Goal: Task Accomplishment & Management: Manage account settings

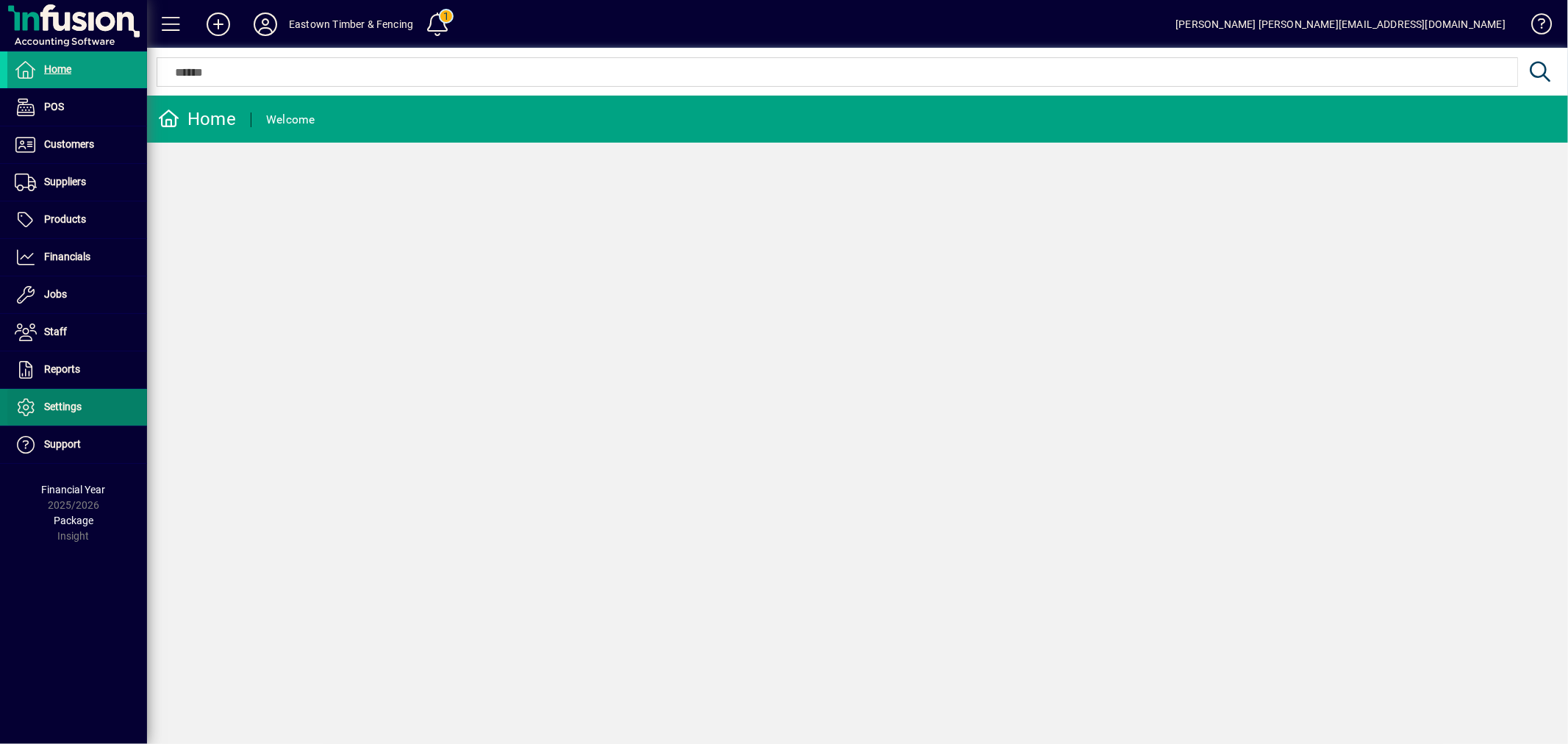
click at [99, 409] on span at bounding box center [76, 408] width 139 height 36
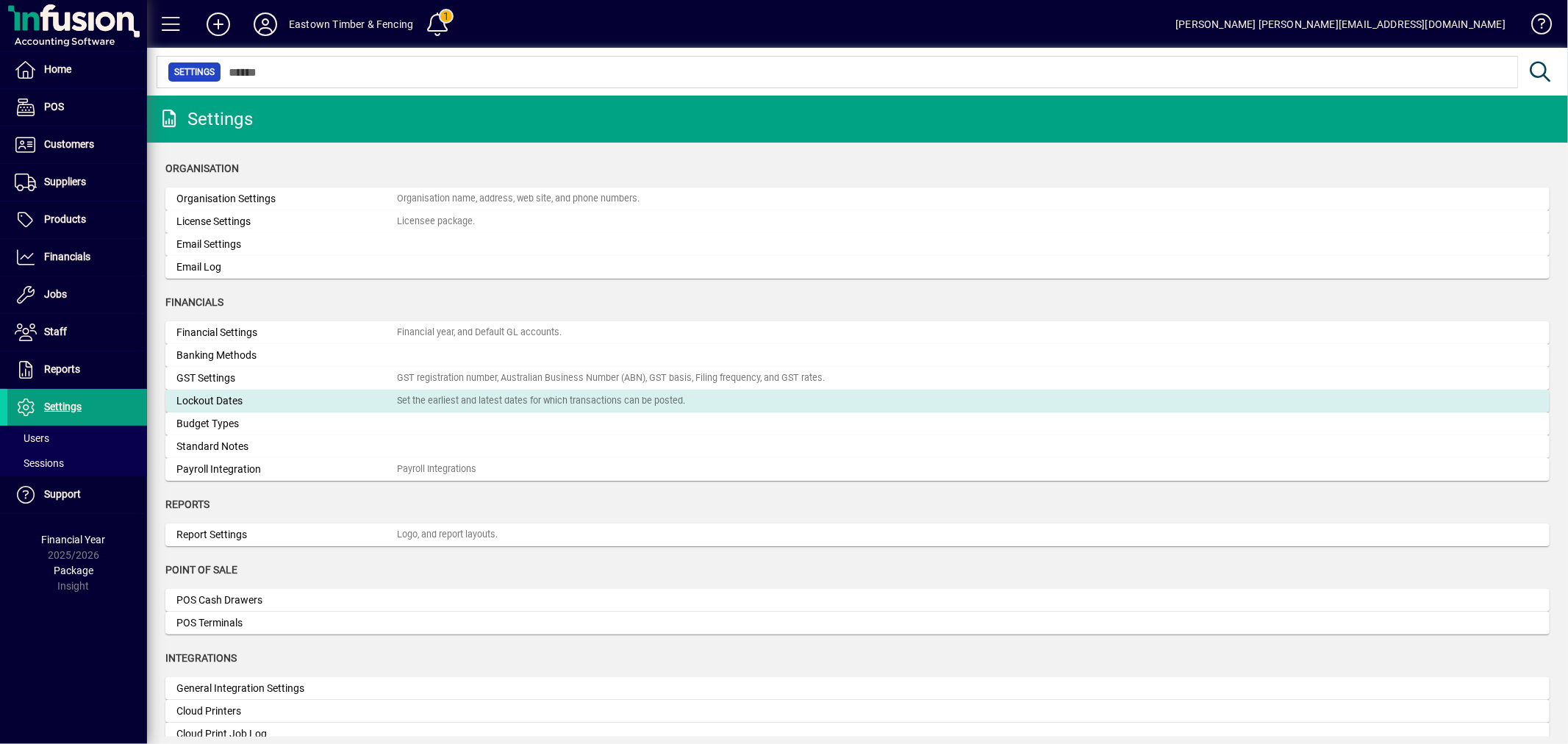
click at [428, 400] on div "Set the earliest and latest dates for which transactions can be posted." at bounding box center [540, 401] width 288 height 14
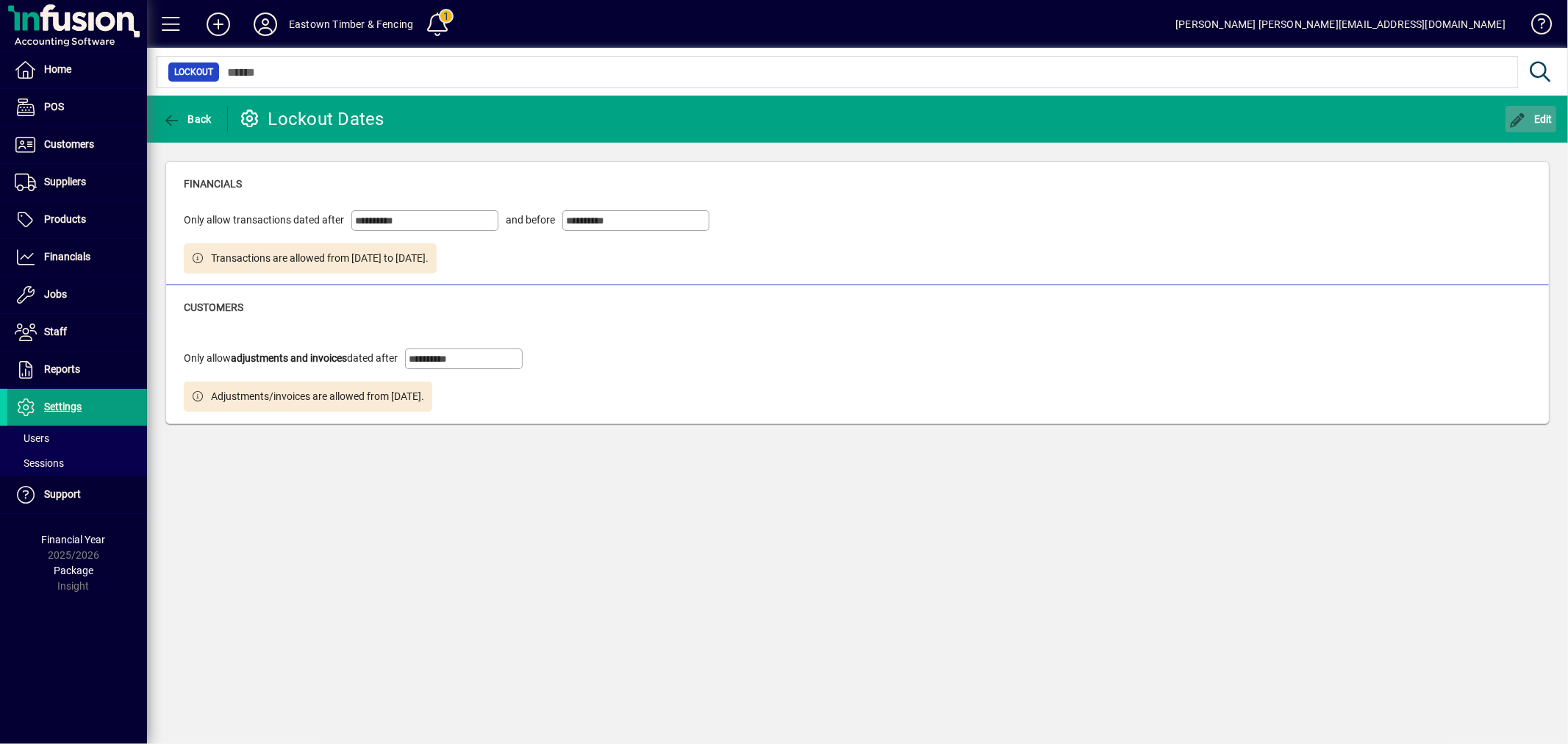
click at [1519, 119] on icon "button" at bounding box center [1517, 121] width 19 height 15
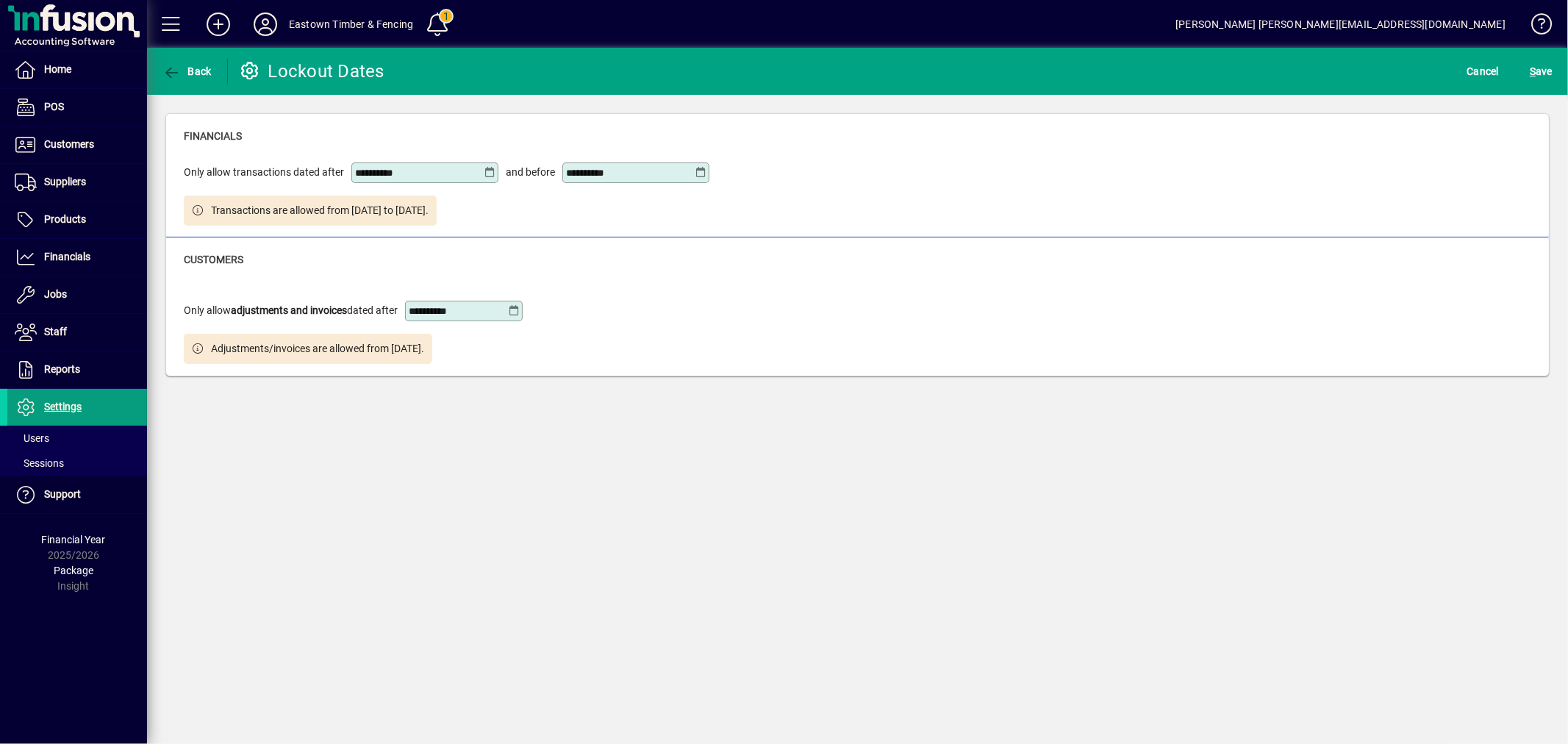
click at [516, 311] on icon at bounding box center [514, 311] width 11 height 12
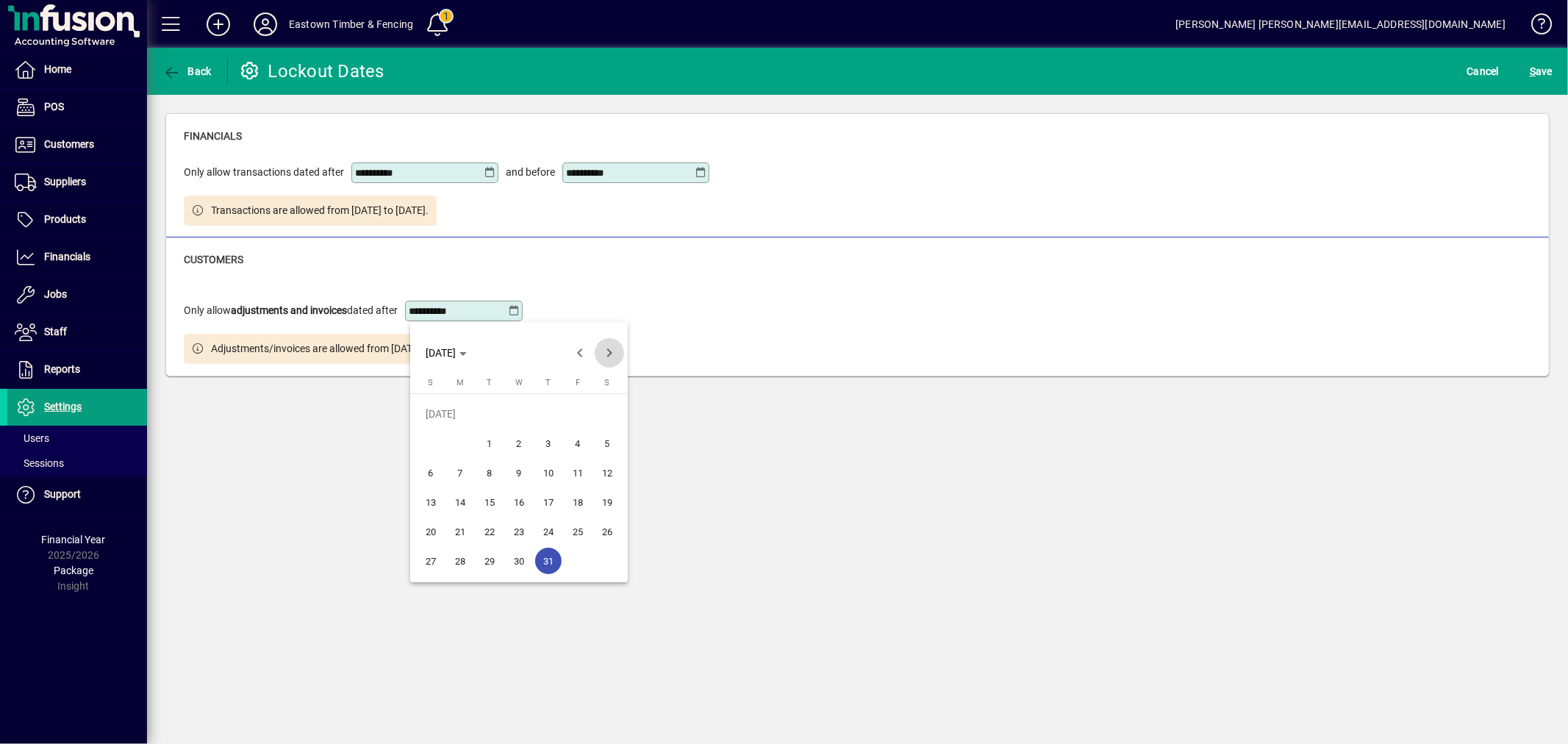
click at [605, 345] on span "Next month" at bounding box center [609, 352] width 29 height 29
click at [578, 408] on span "1" at bounding box center [578, 414] width 27 height 27
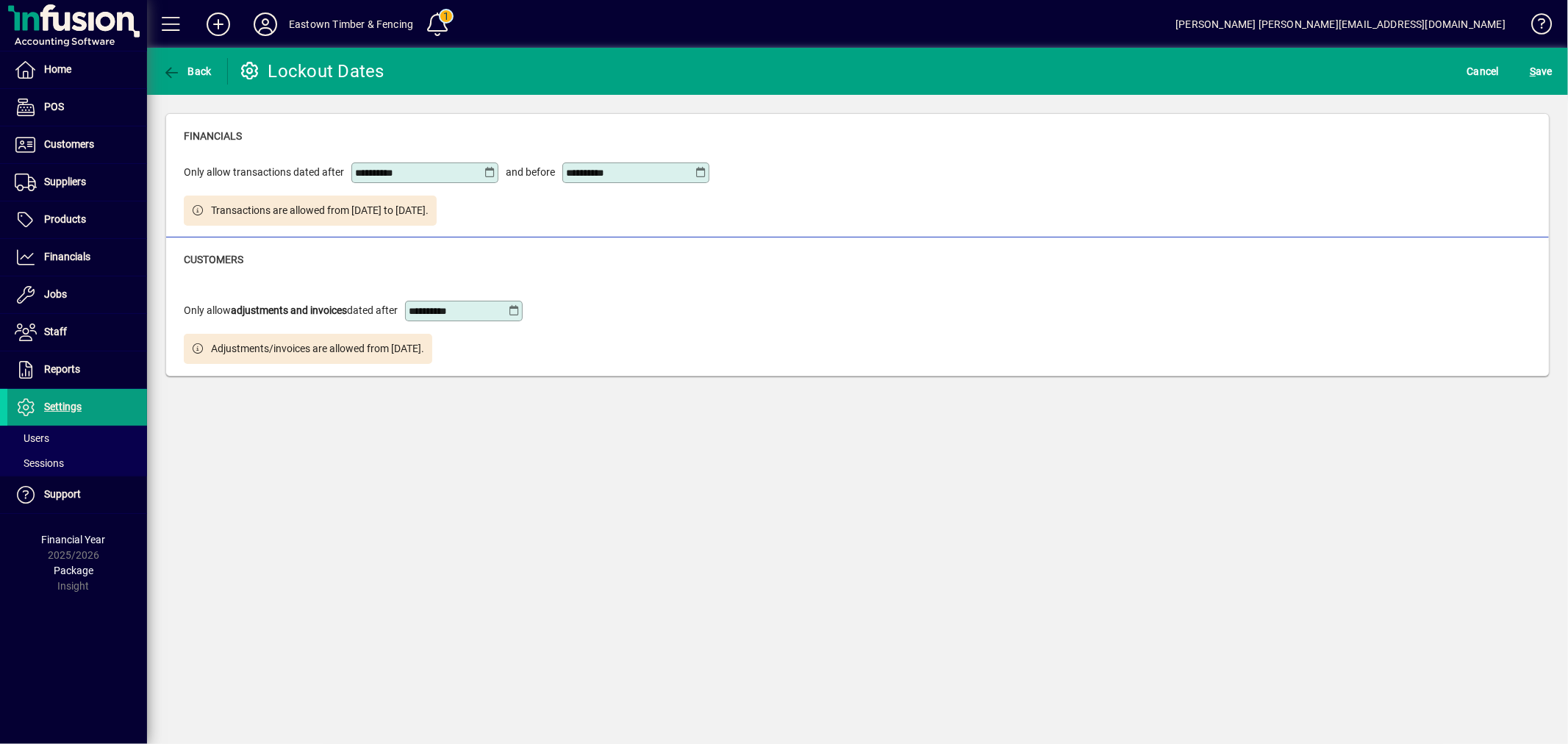
click at [520, 309] on icon at bounding box center [514, 311] width 11 height 12
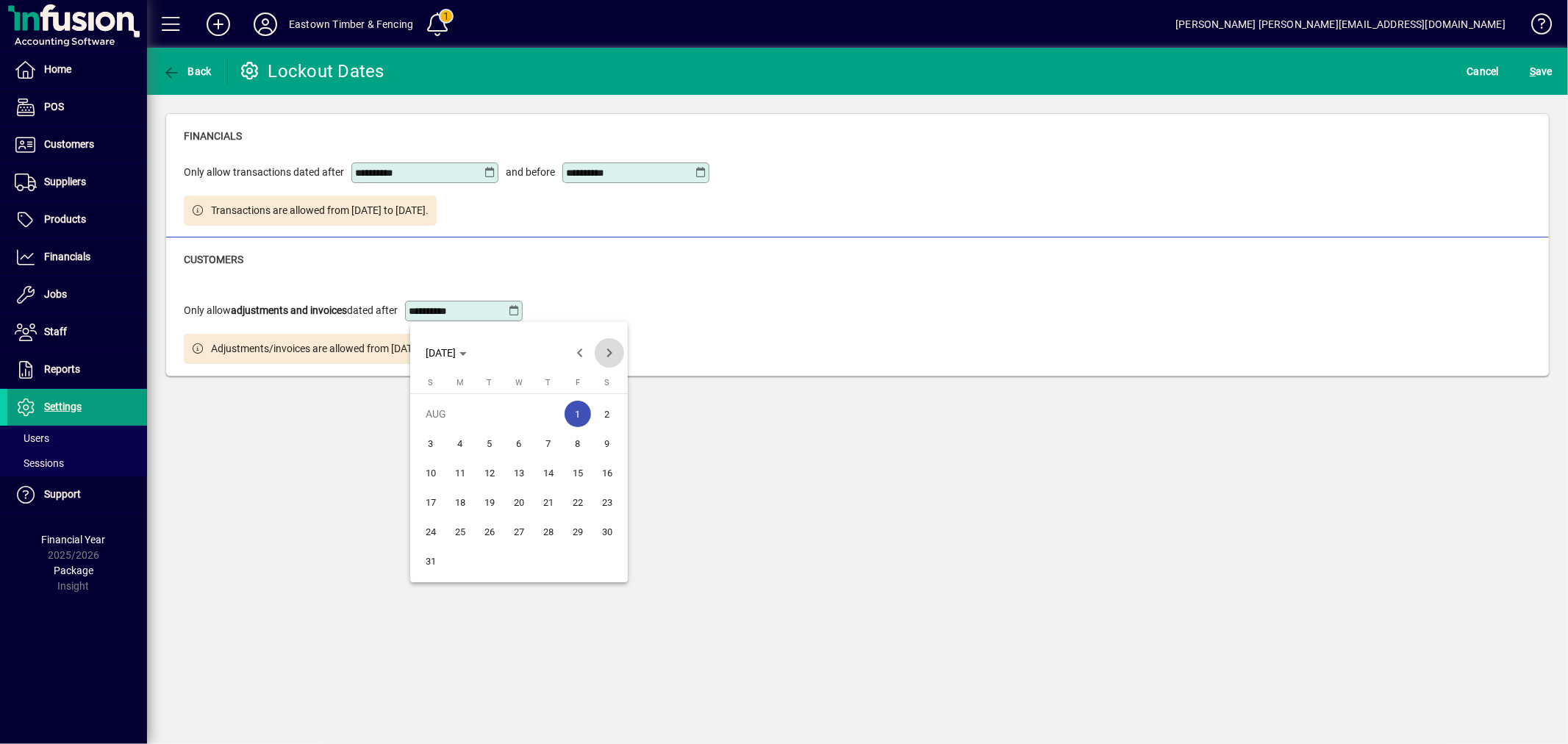
click at [602, 359] on span "Next month" at bounding box center [609, 352] width 29 height 29
click at [467, 436] on span "1" at bounding box center [461, 444] width 27 height 27
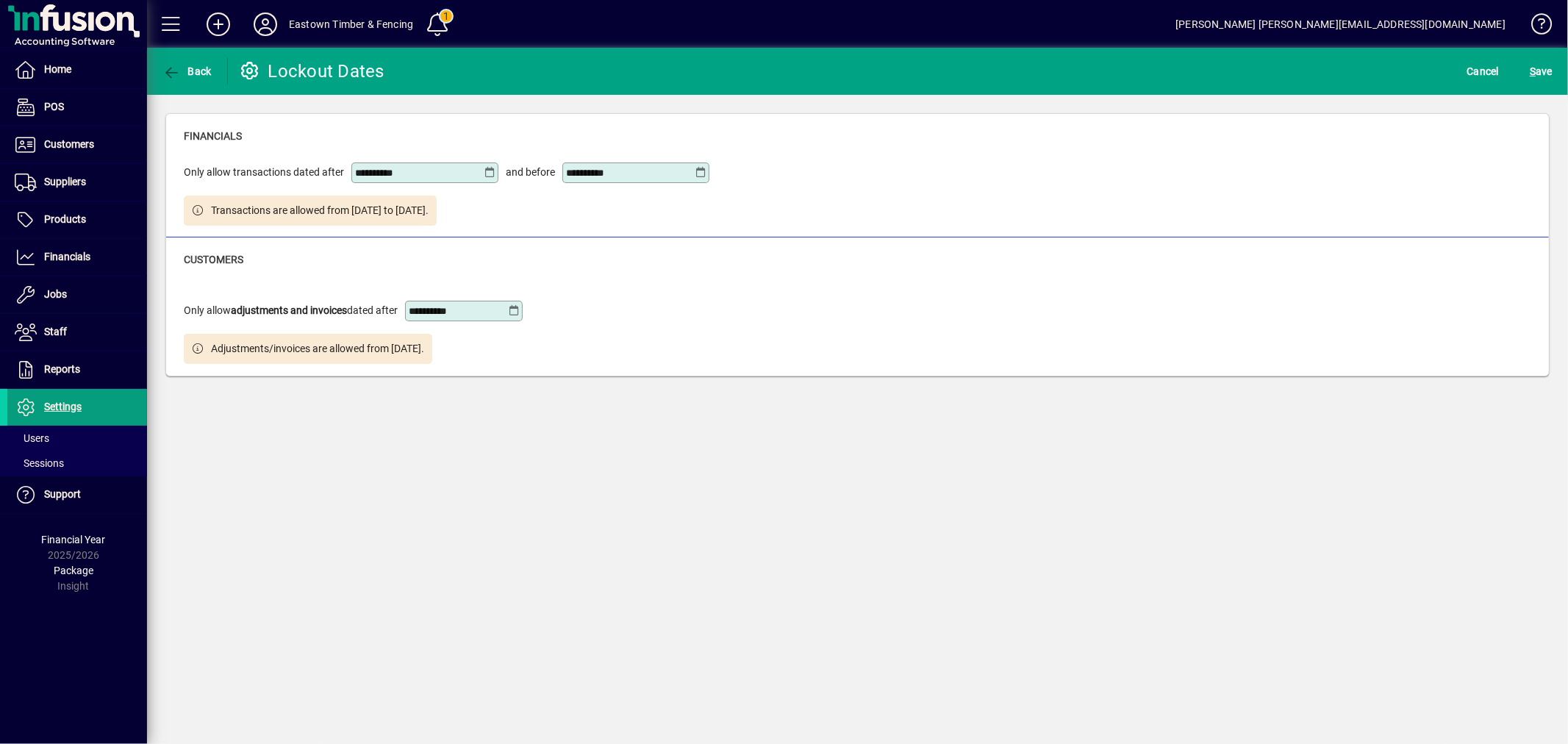
click at [520, 307] on icon at bounding box center [514, 311] width 11 height 12
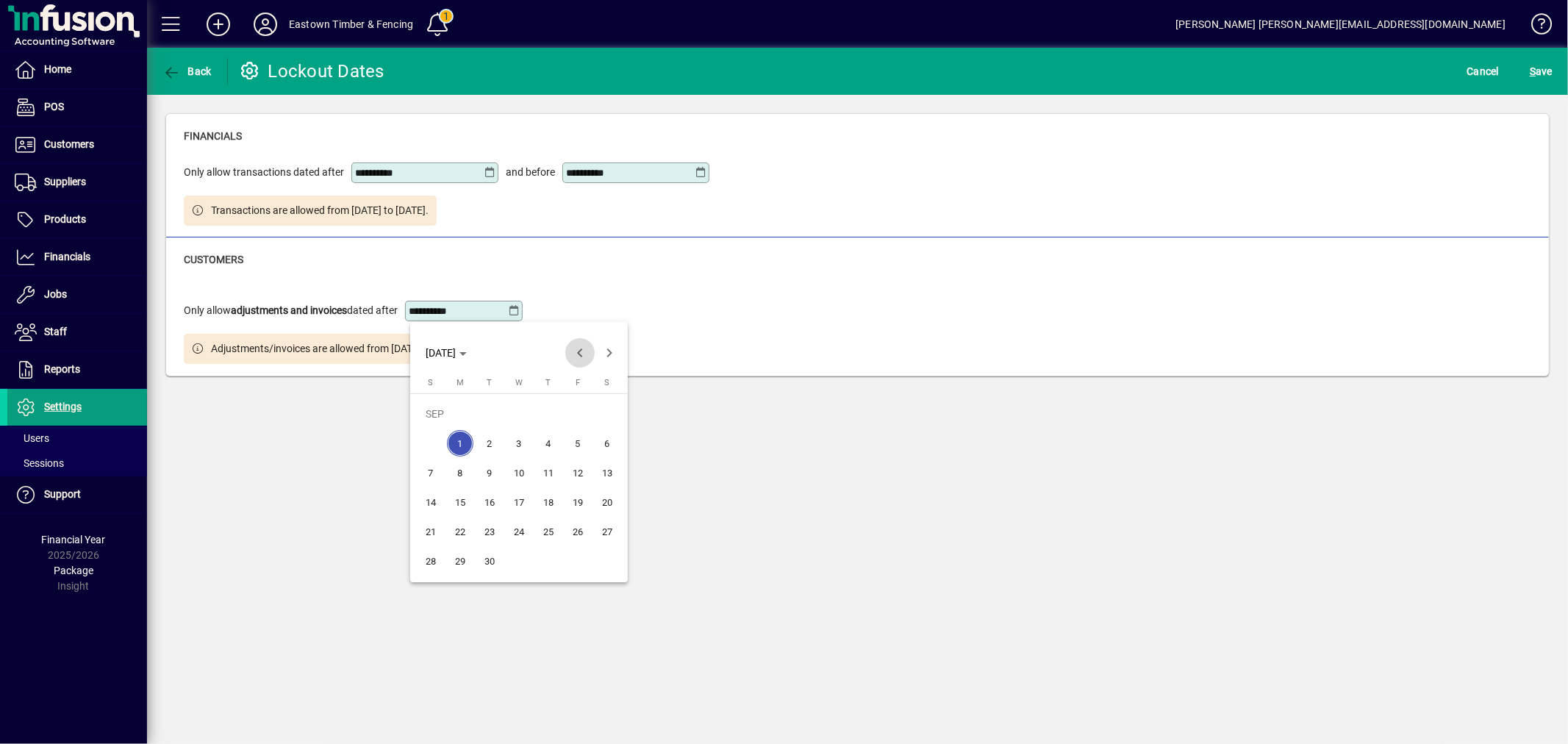
click at [567, 347] on span "Previous month" at bounding box center [579, 352] width 29 height 29
click at [429, 564] on span "31" at bounding box center [430, 561] width 27 height 27
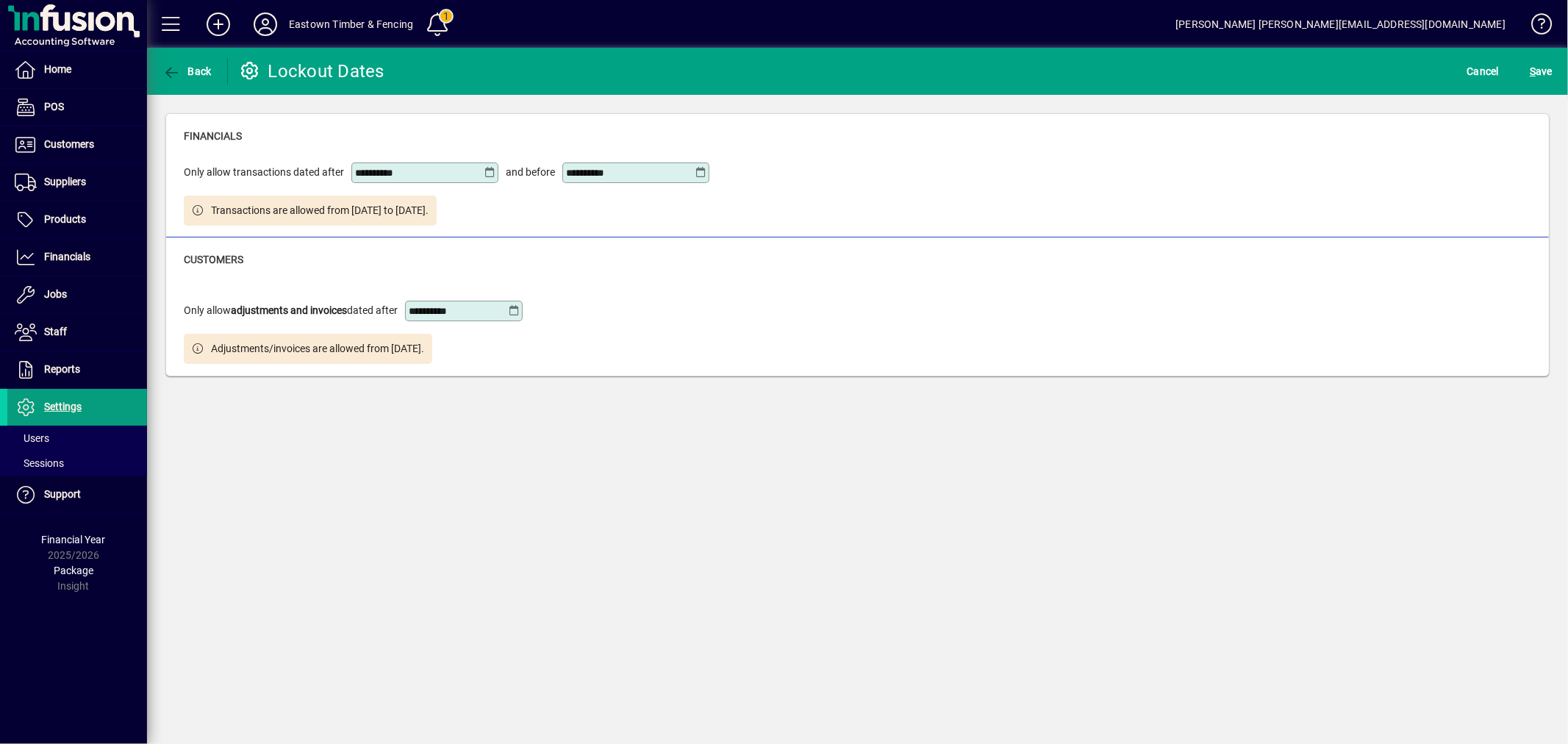
type input "**********"
click at [627, 363] on div "**********" at bounding box center [857, 323] width 1347 height 82
click at [1548, 62] on span "S ave" at bounding box center [1541, 71] width 23 height 24
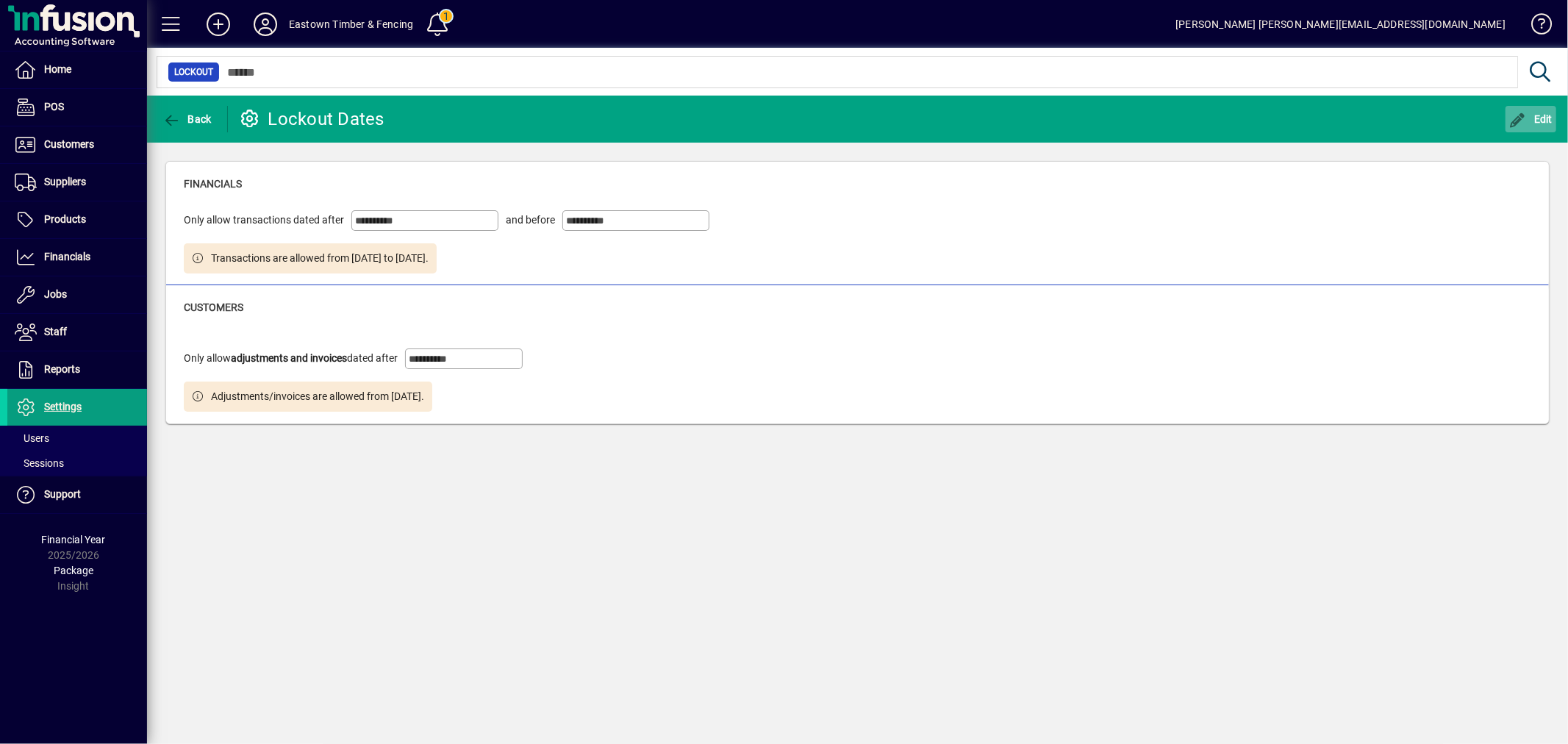
click at [1509, 118] on icon "button" at bounding box center [1517, 121] width 19 height 15
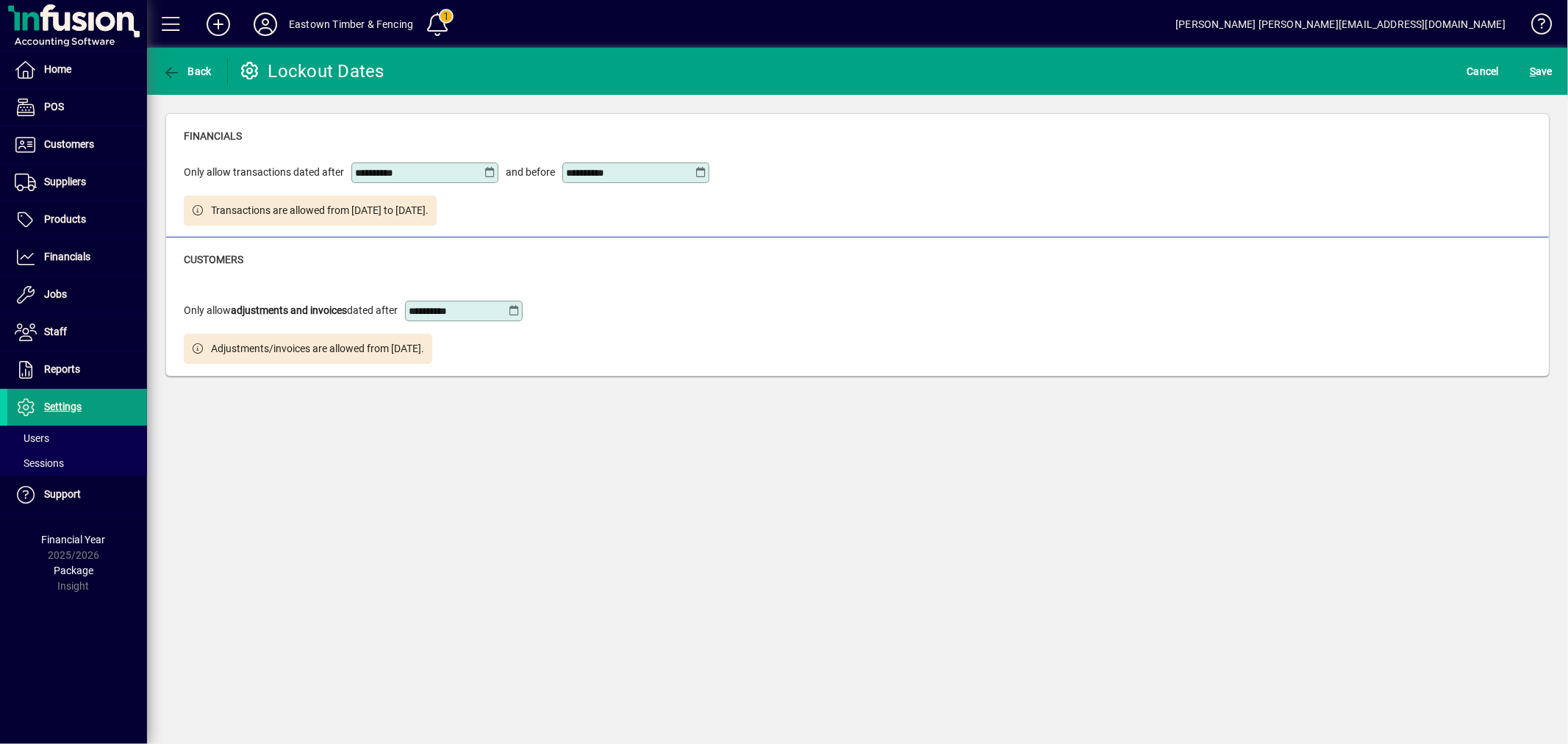
click at [698, 173] on icon at bounding box center [700, 172] width 12 height 12
click at [755, 211] on span "Next month" at bounding box center [760, 213] width 29 height 29
click at [665, 283] on span "1" at bounding box center [670, 275] width 27 height 27
click at [696, 174] on icon at bounding box center [700, 172] width 12 height 12
click at [721, 221] on span "Previous month" at bounding box center [730, 213] width 29 height 29
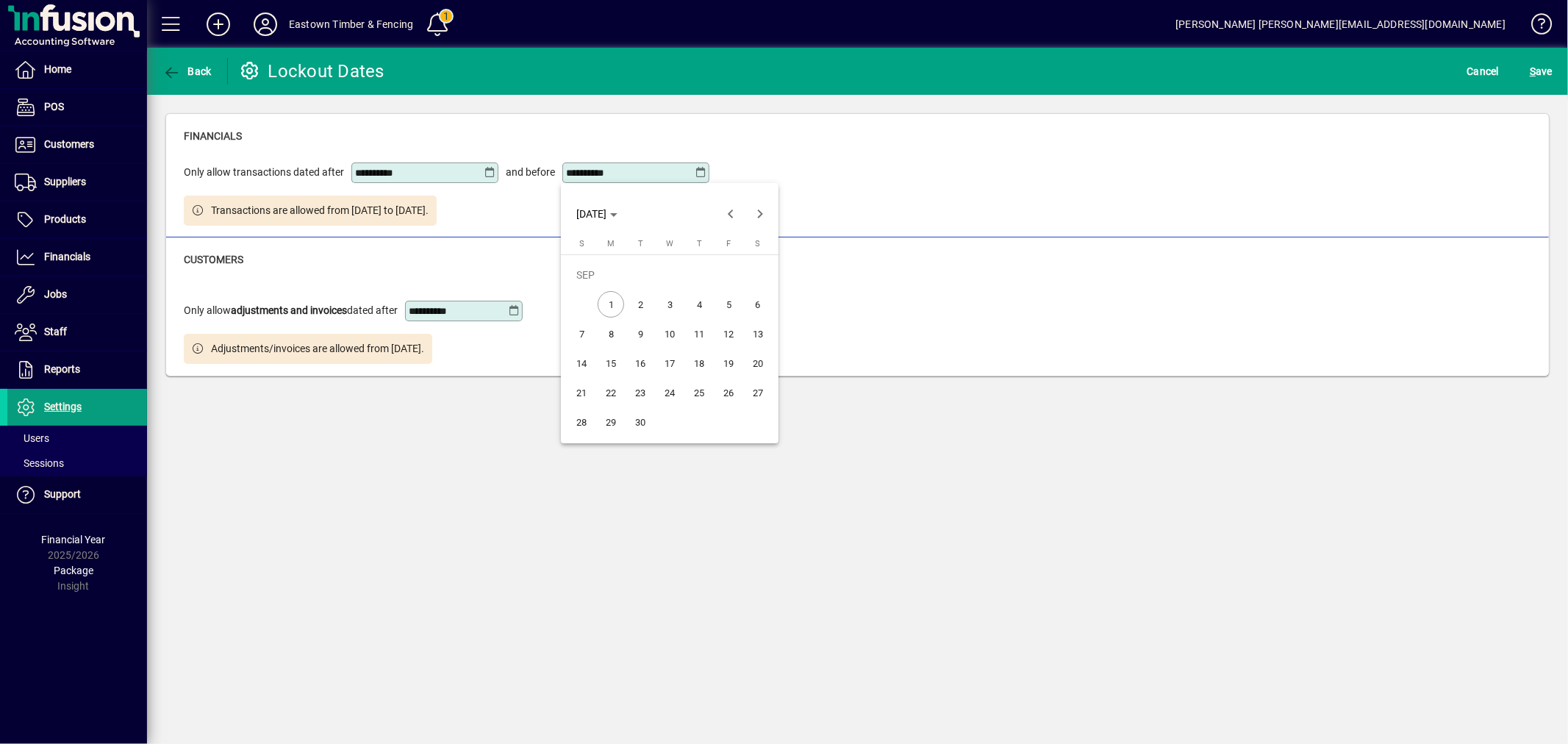
click at [612, 299] on span "1" at bounding box center [611, 305] width 27 height 27
type input "**********"
click at [1539, 67] on span "S ave" at bounding box center [1541, 71] width 23 height 24
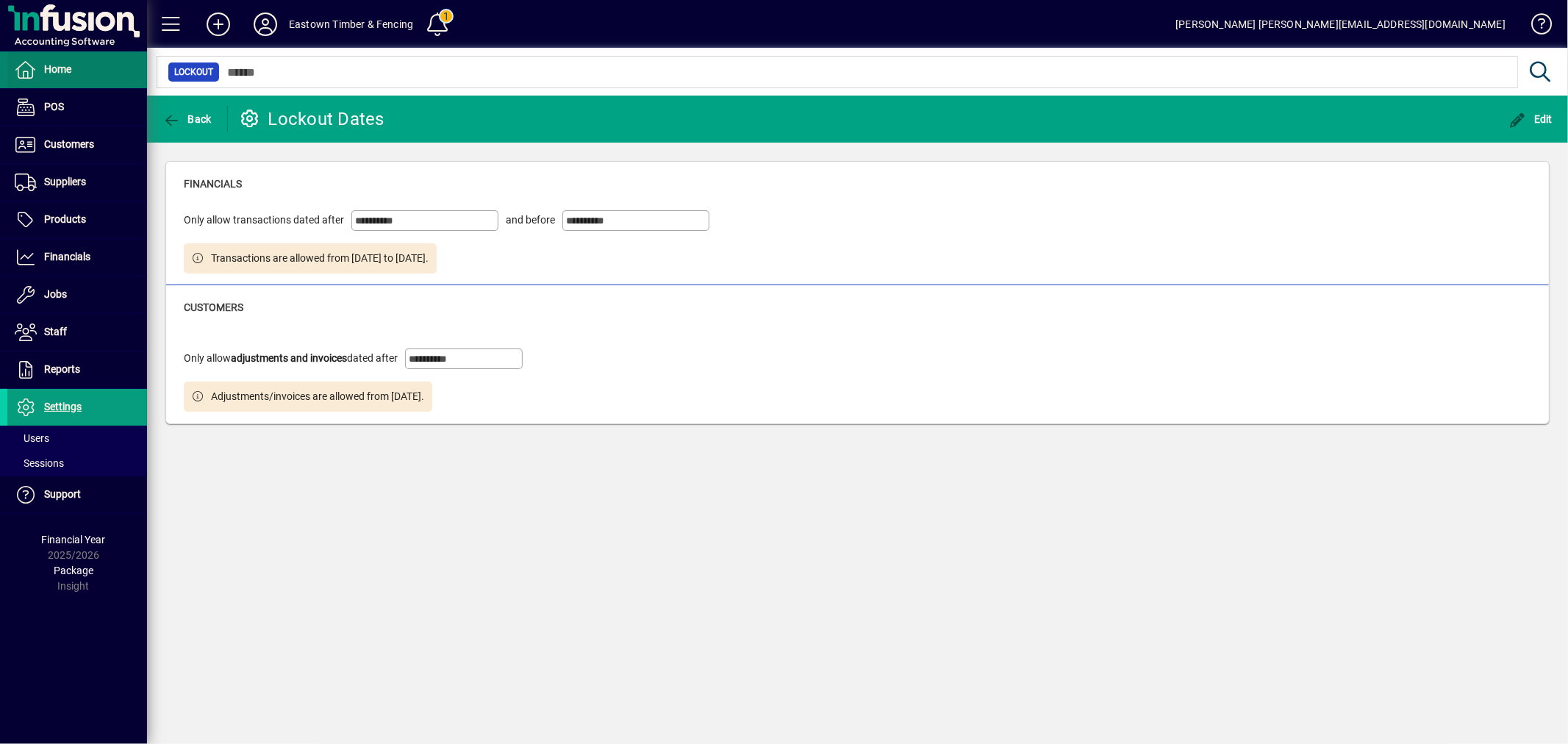
click at [89, 78] on span at bounding box center [76, 70] width 139 height 36
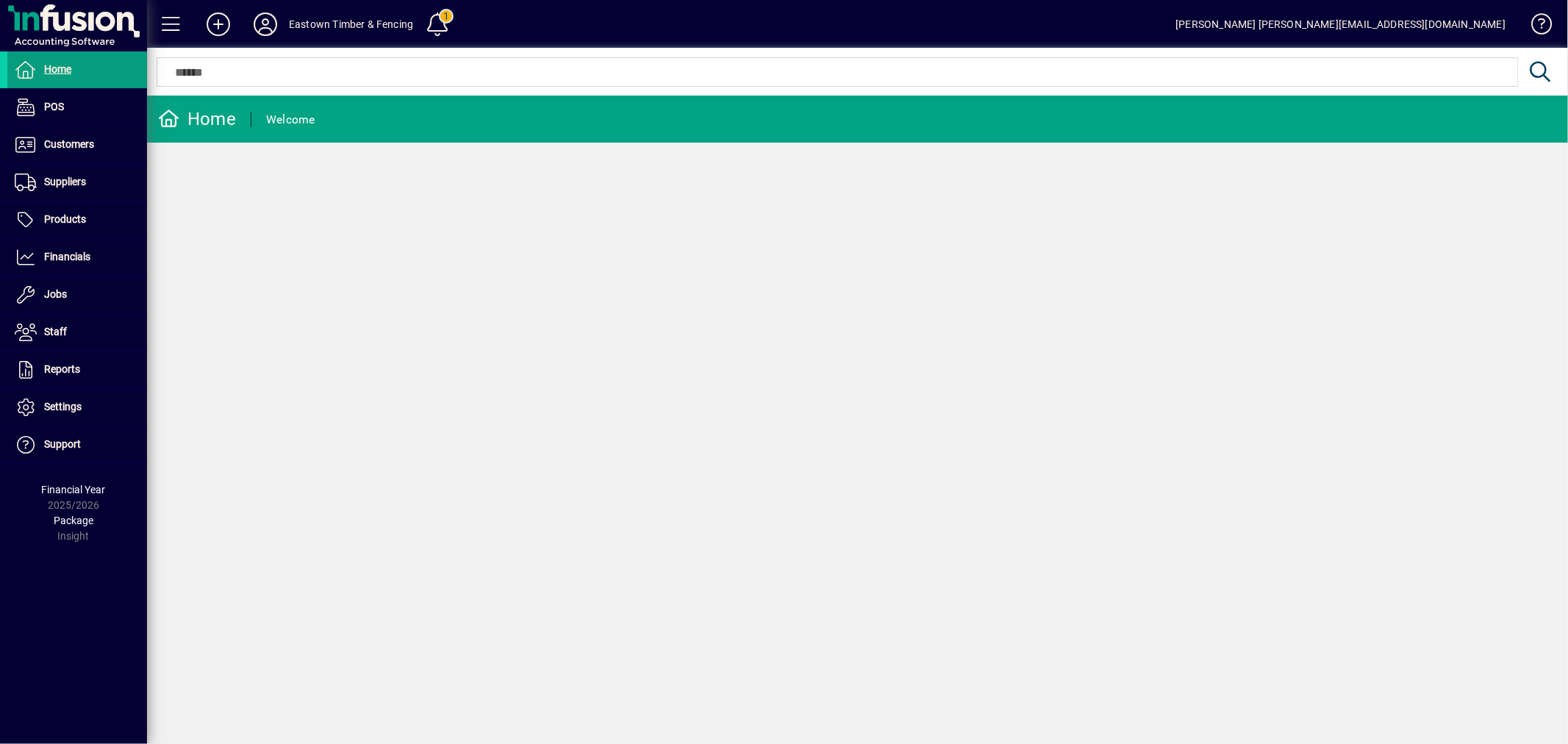
drag, startPoint x: 1135, startPoint y: 298, endPoint x: 975, endPoint y: 408, distance: 194.2
click at [1135, 298] on div "Home Welcome" at bounding box center [857, 420] width 1421 height 649
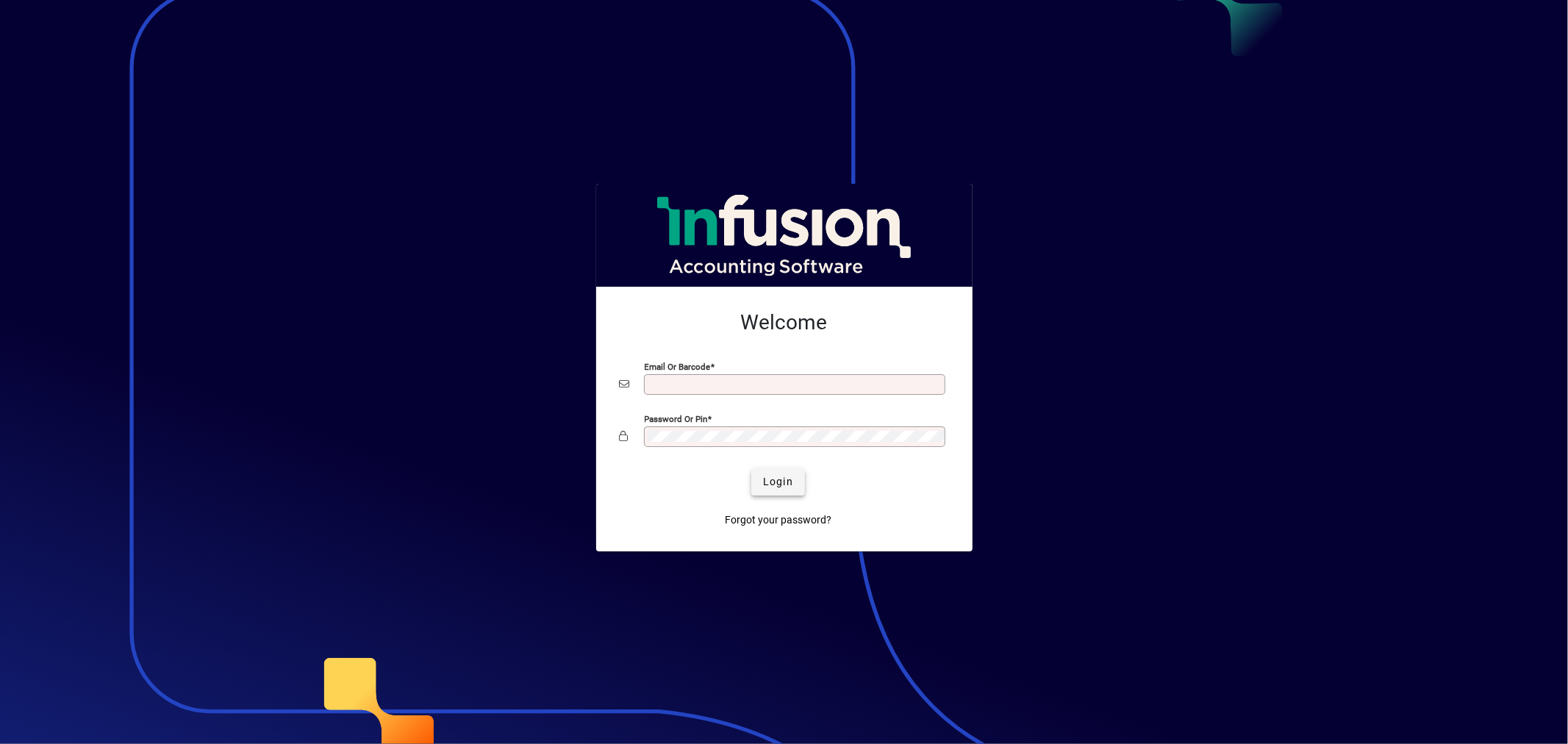
type input "**********"
click at [787, 481] on span "Login" at bounding box center [778, 481] width 30 height 15
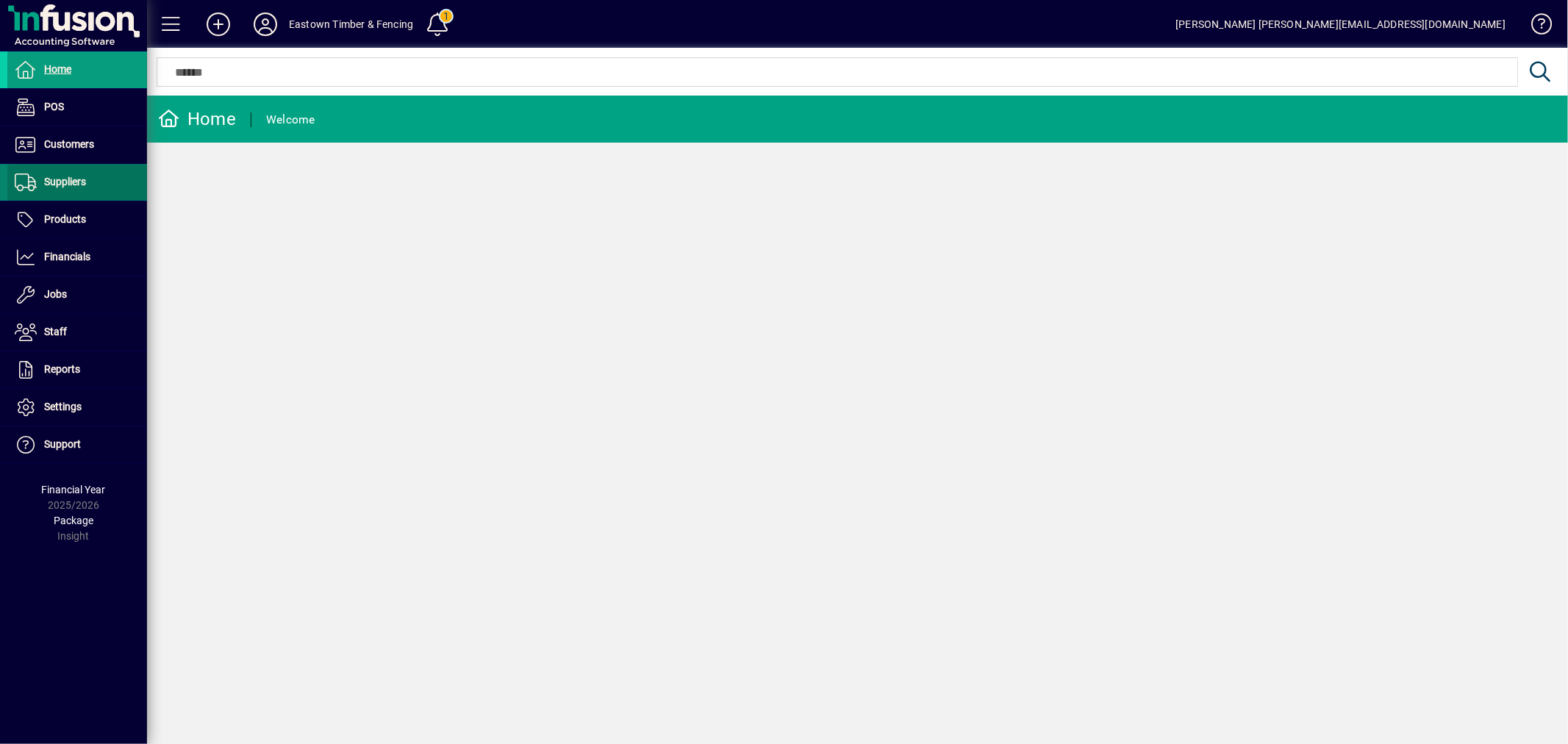
click at [94, 184] on span at bounding box center [76, 183] width 139 height 36
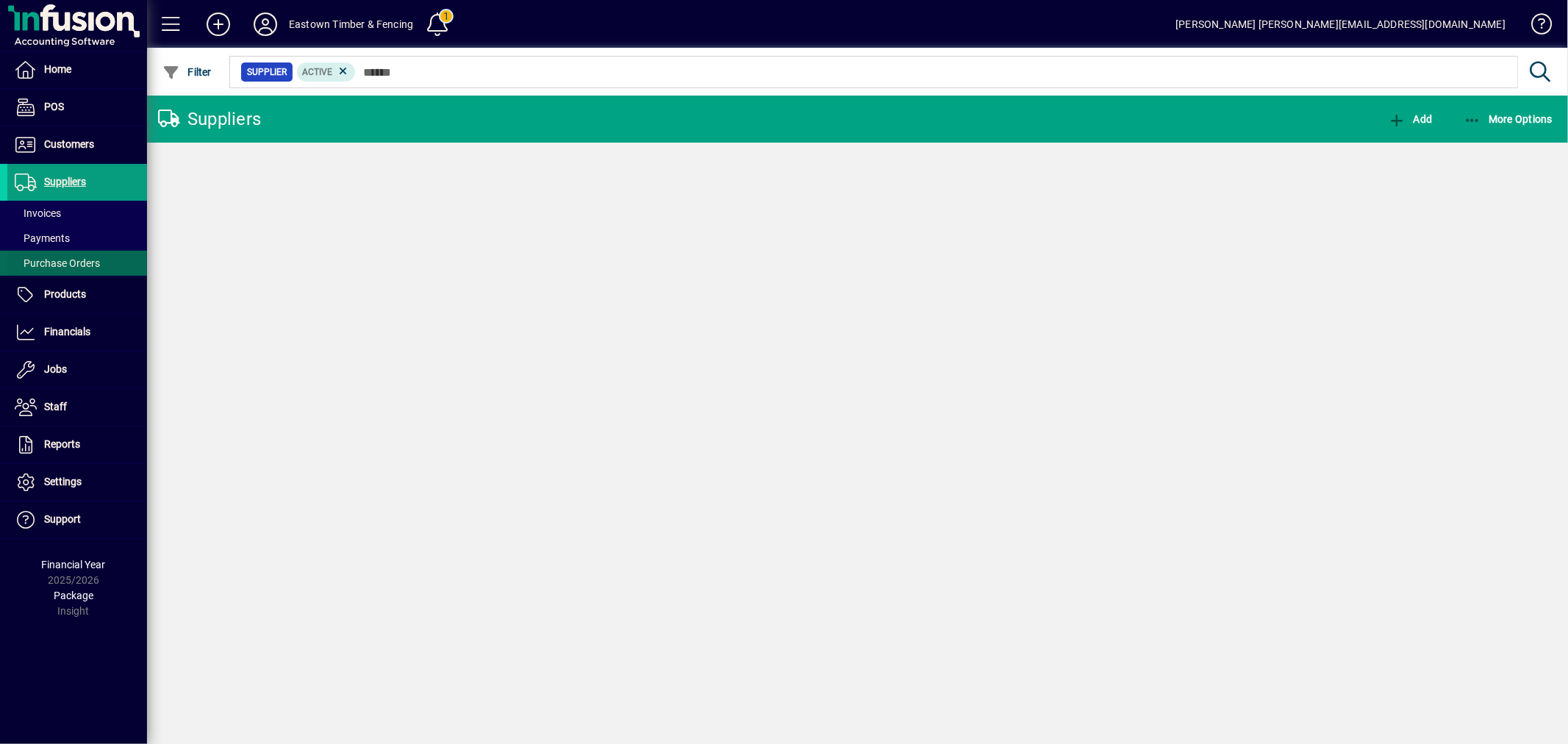
click at [89, 250] on span at bounding box center [76, 264] width 139 height 36
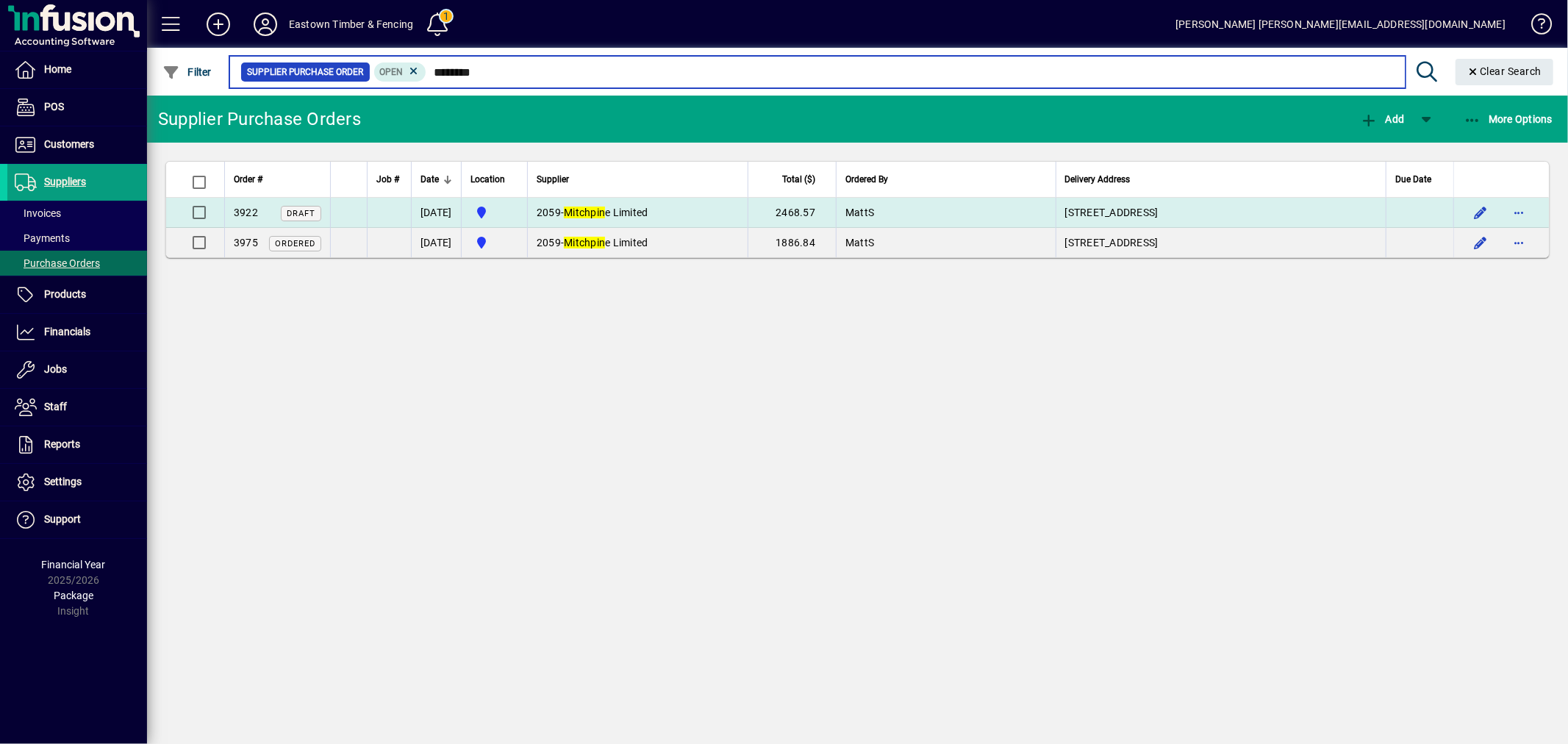
type input "********"
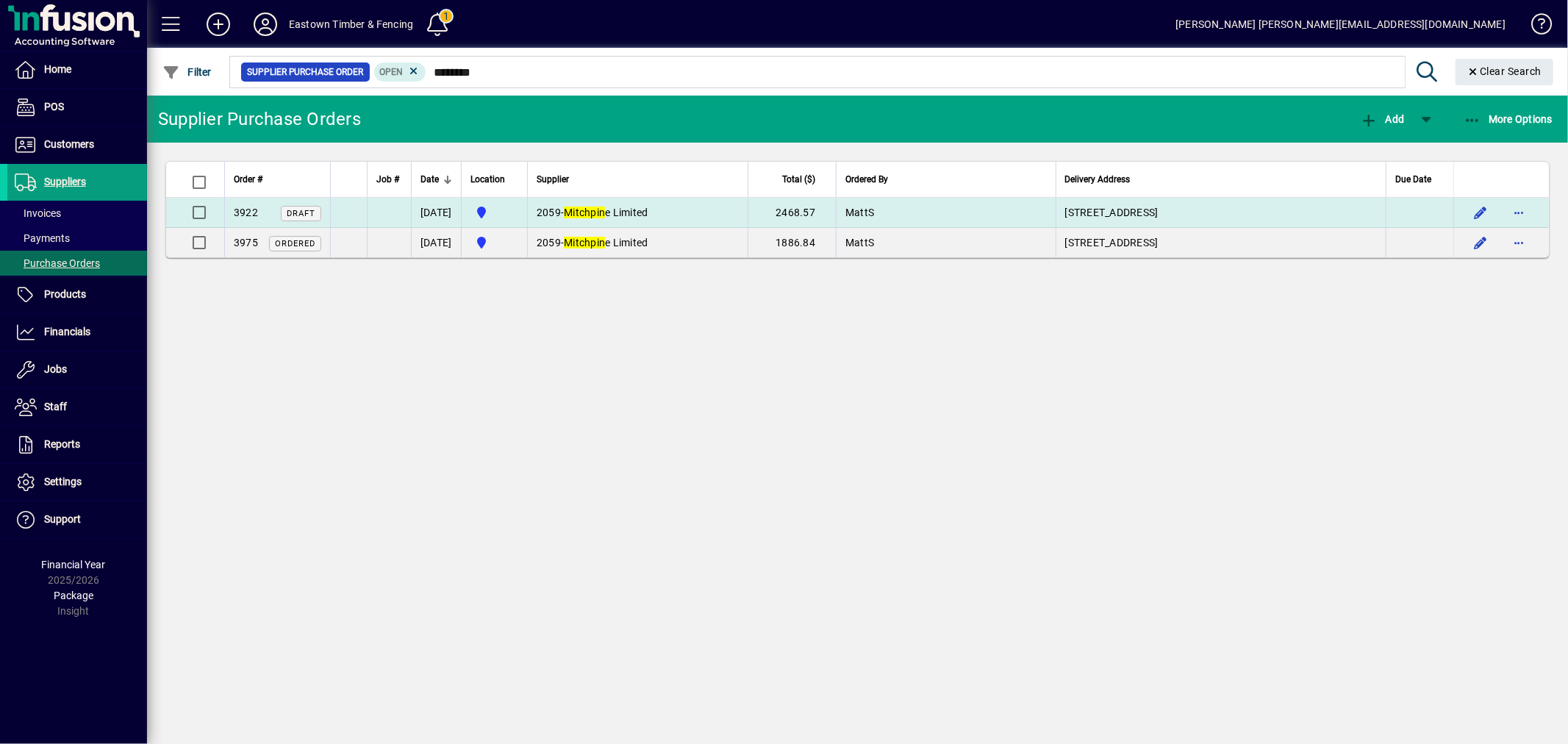
click at [923, 217] on td "MattS" at bounding box center [946, 213] width 220 height 30
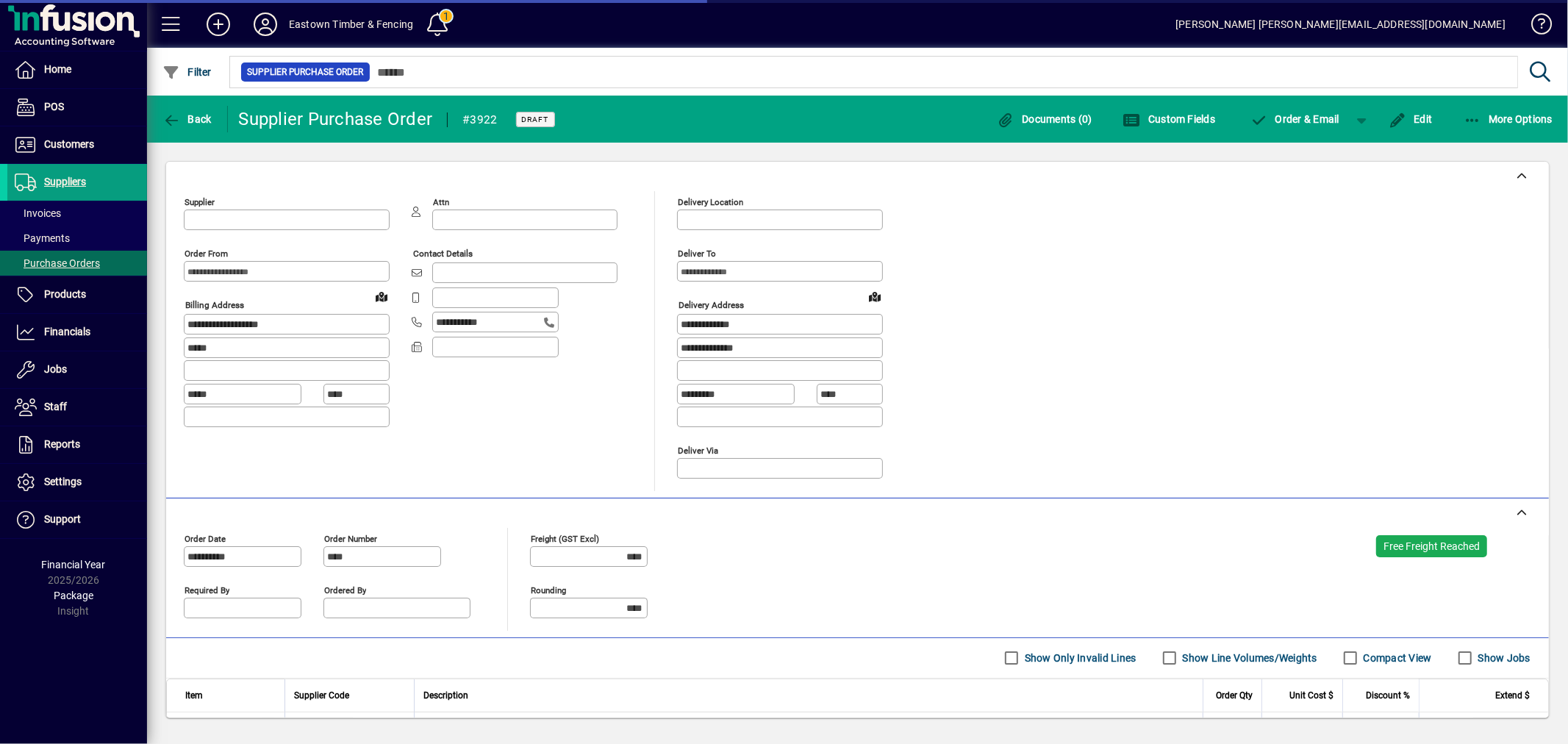
type input "**********"
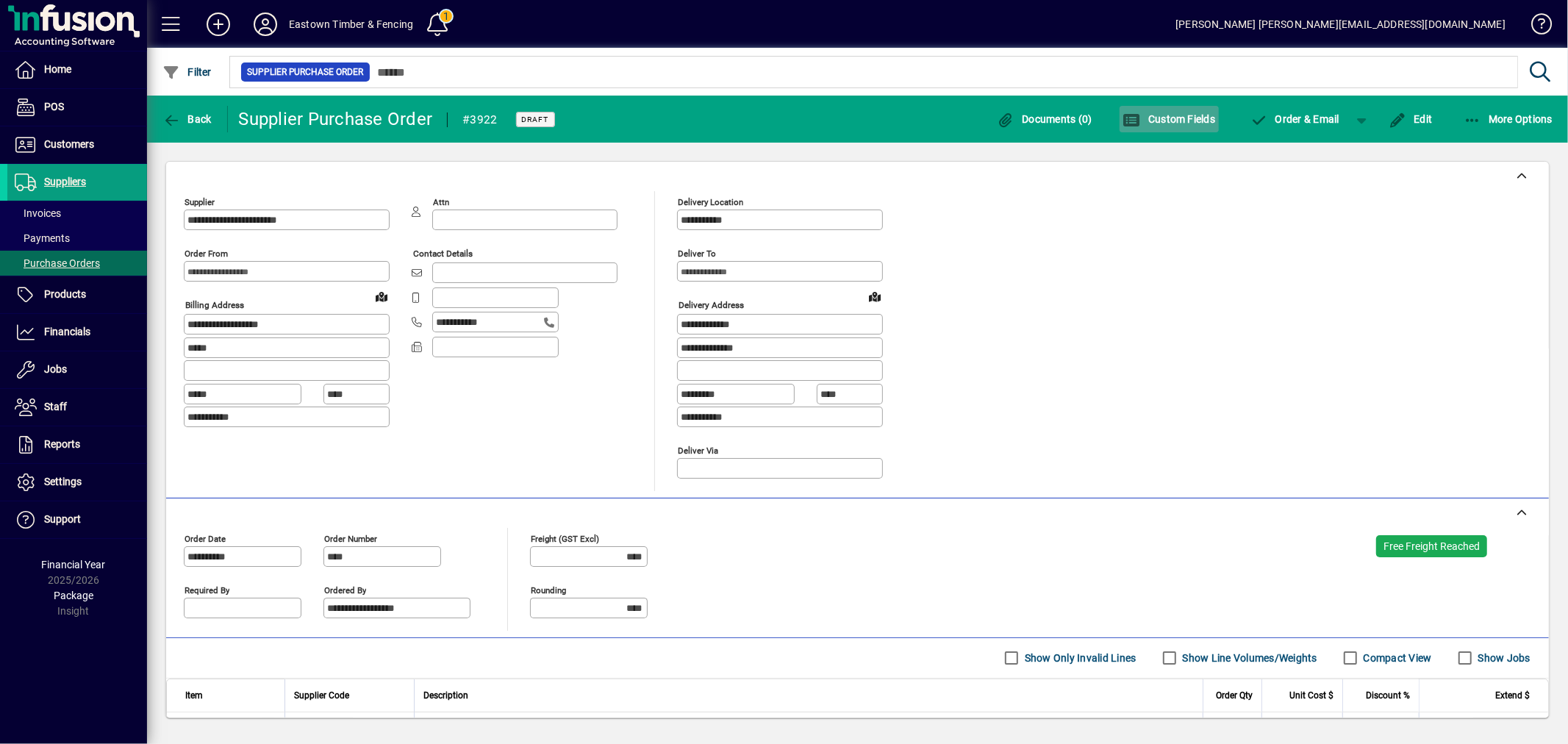
click at [1126, 122] on icon "button" at bounding box center [1132, 121] width 19 height 15
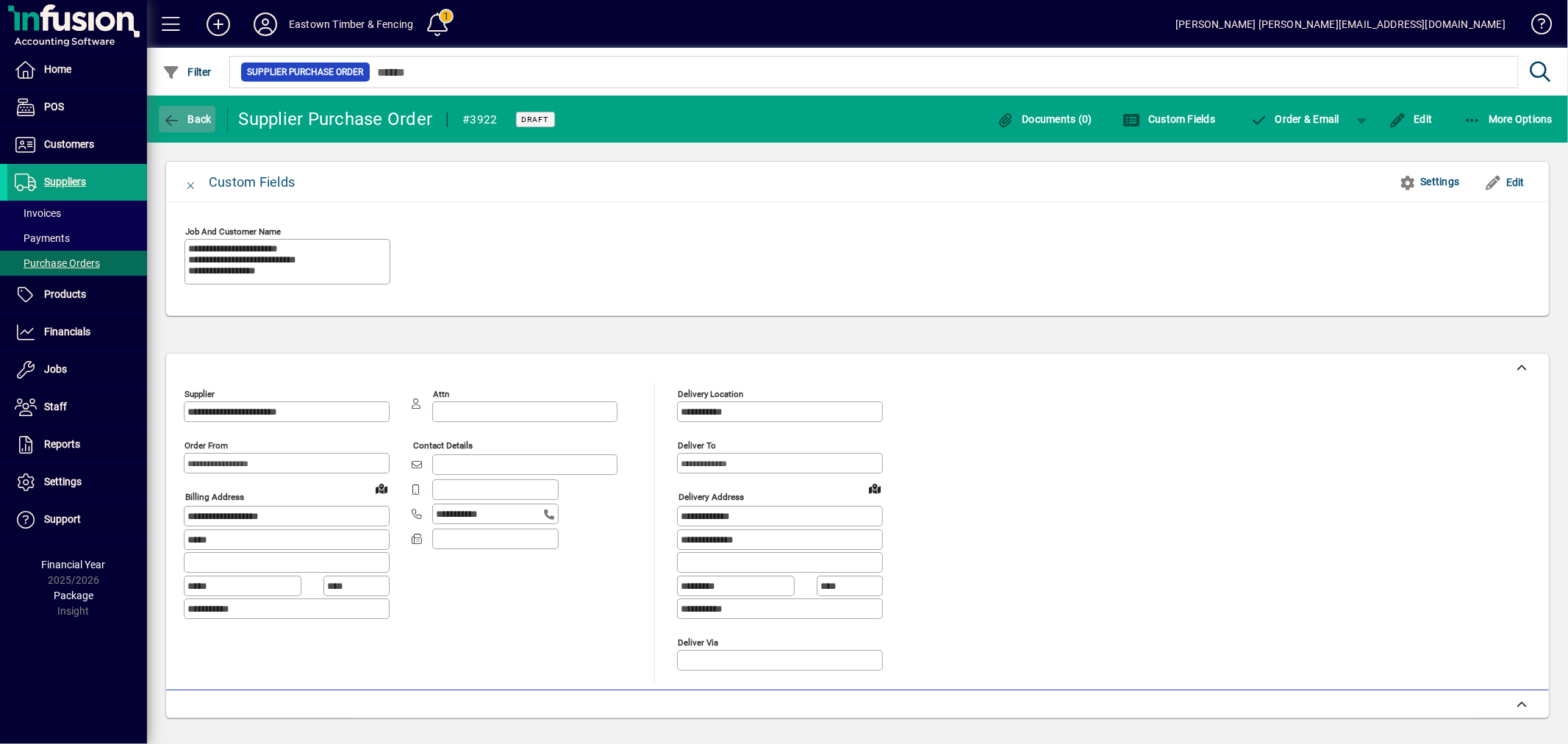
click at [185, 103] on span "button" at bounding box center [187, 119] width 57 height 36
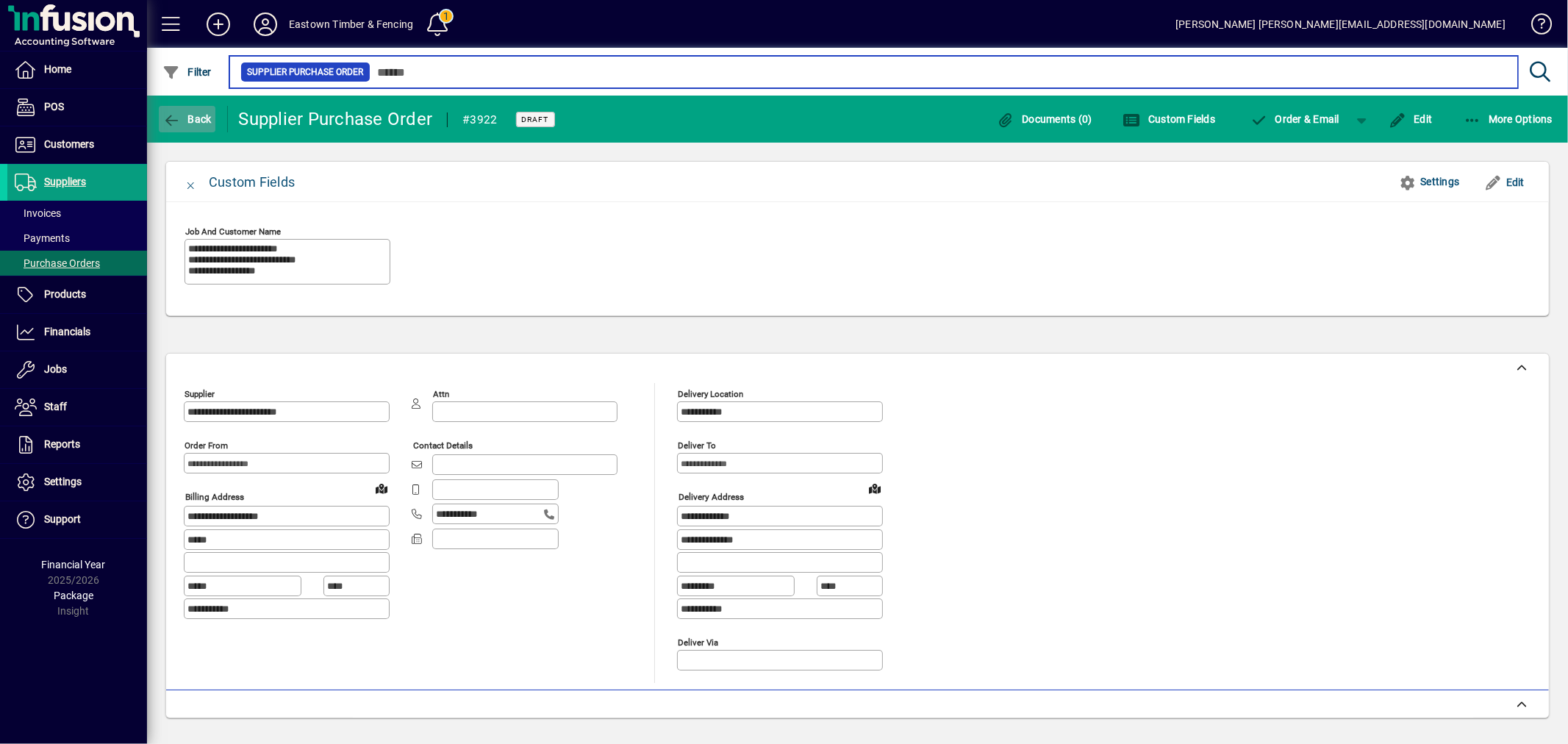
type input "********"
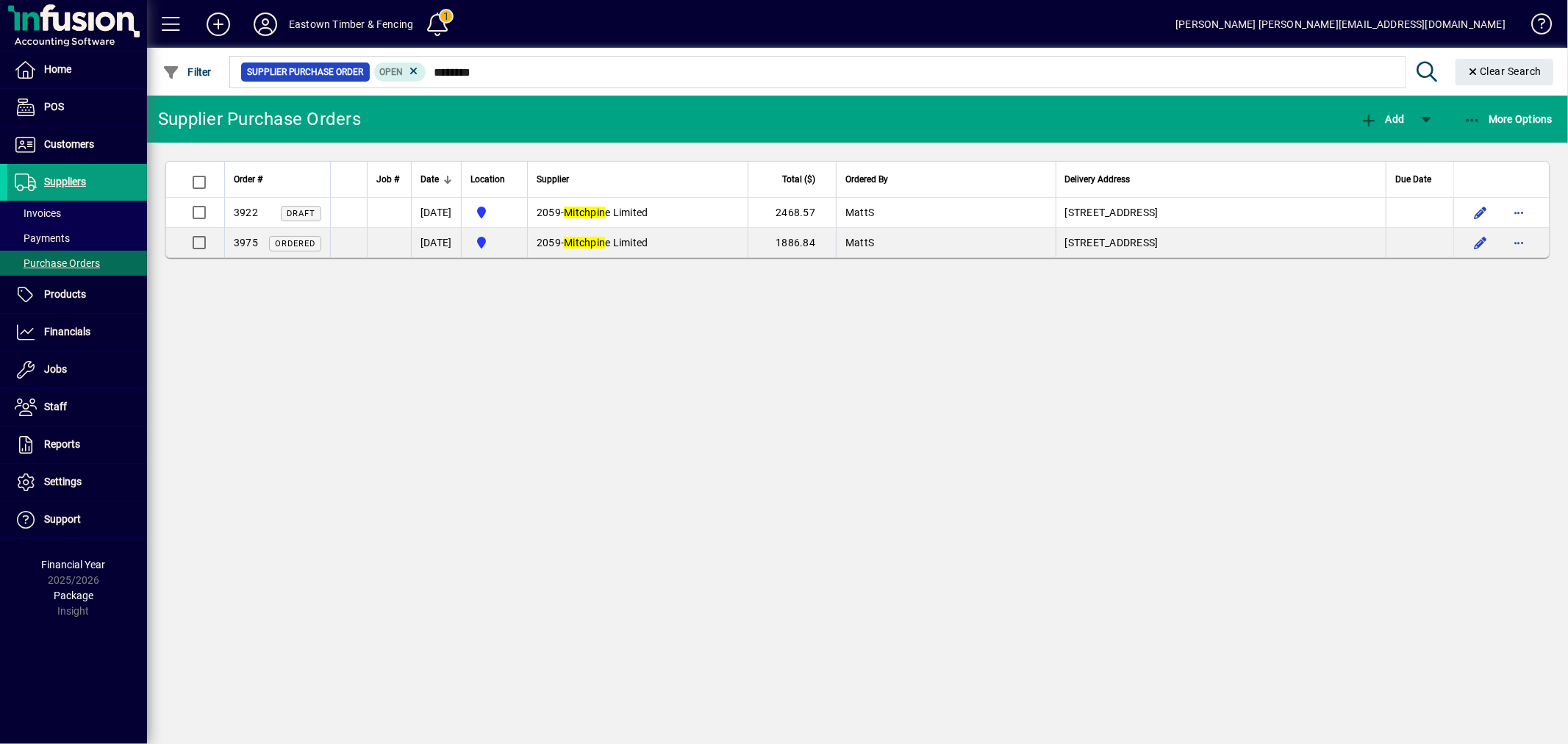
click at [649, 255] on td "2059 - Mitchpin e Limited" at bounding box center [637, 242] width 220 height 29
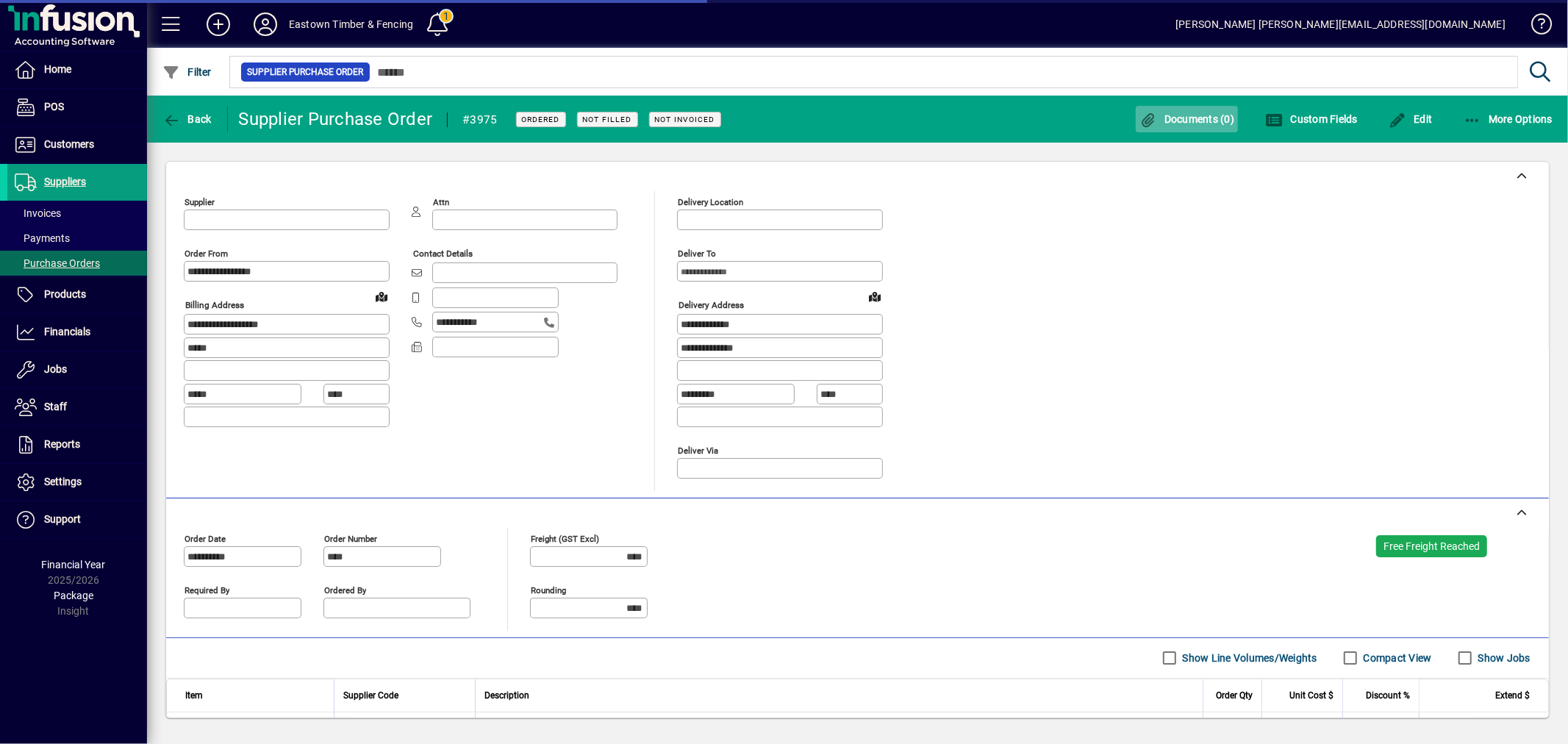
type input "**********"
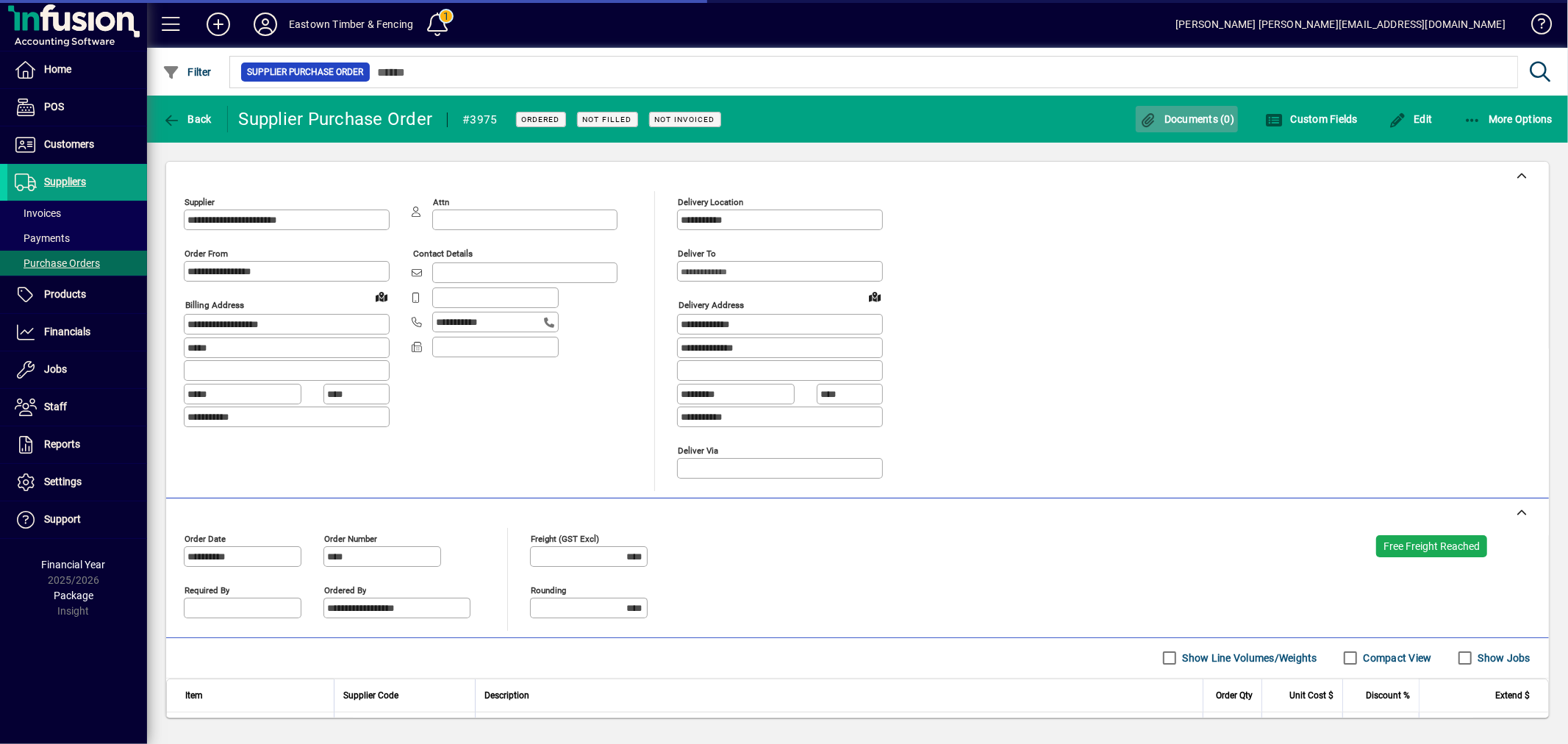
click at [1209, 118] on span "Documents (0)" at bounding box center [1187, 119] width 96 height 12
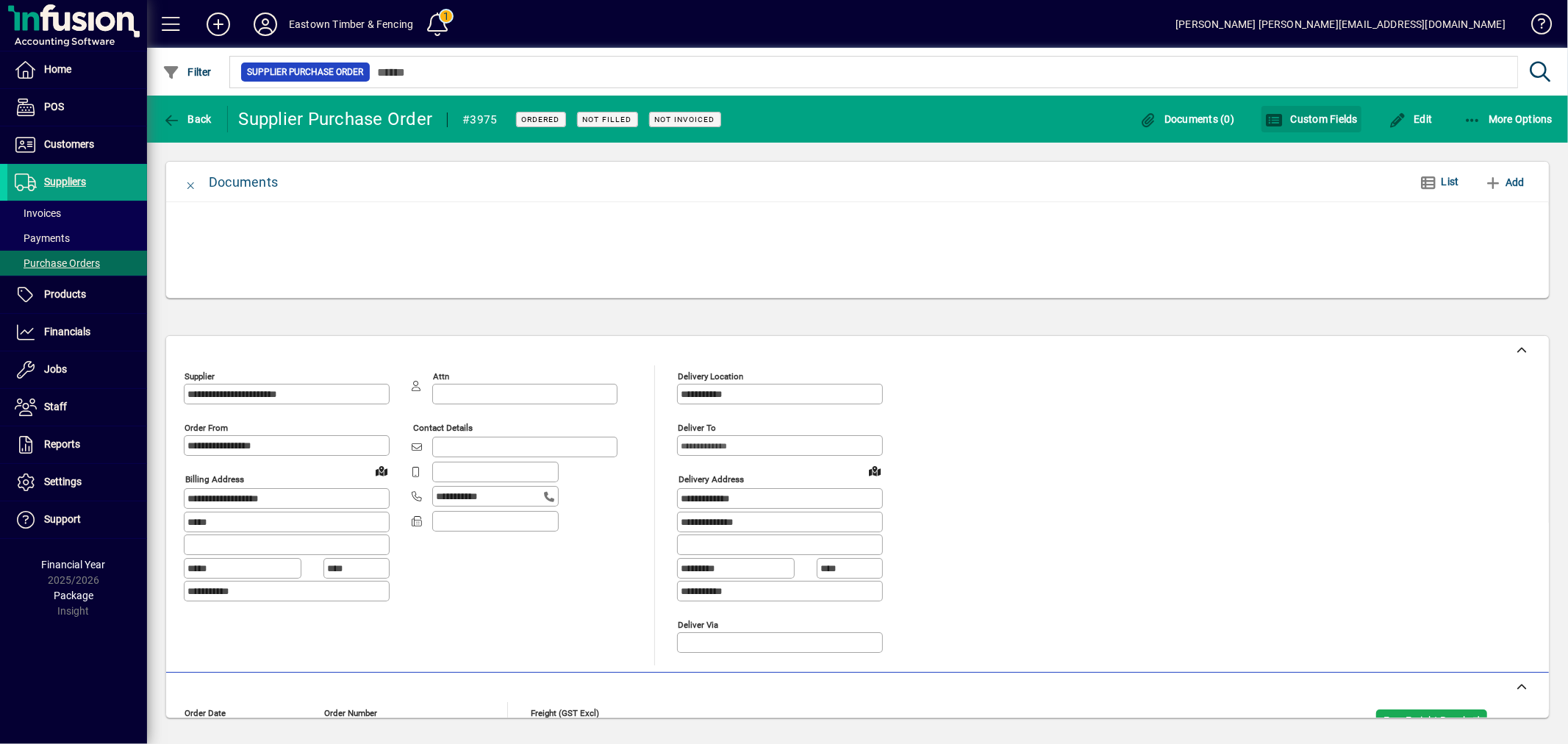
drag, startPoint x: 1270, startPoint y: 133, endPoint x: 1239, endPoint y: 145, distance: 33.2
click at [1270, 132] on span "button" at bounding box center [1311, 119] width 100 height 36
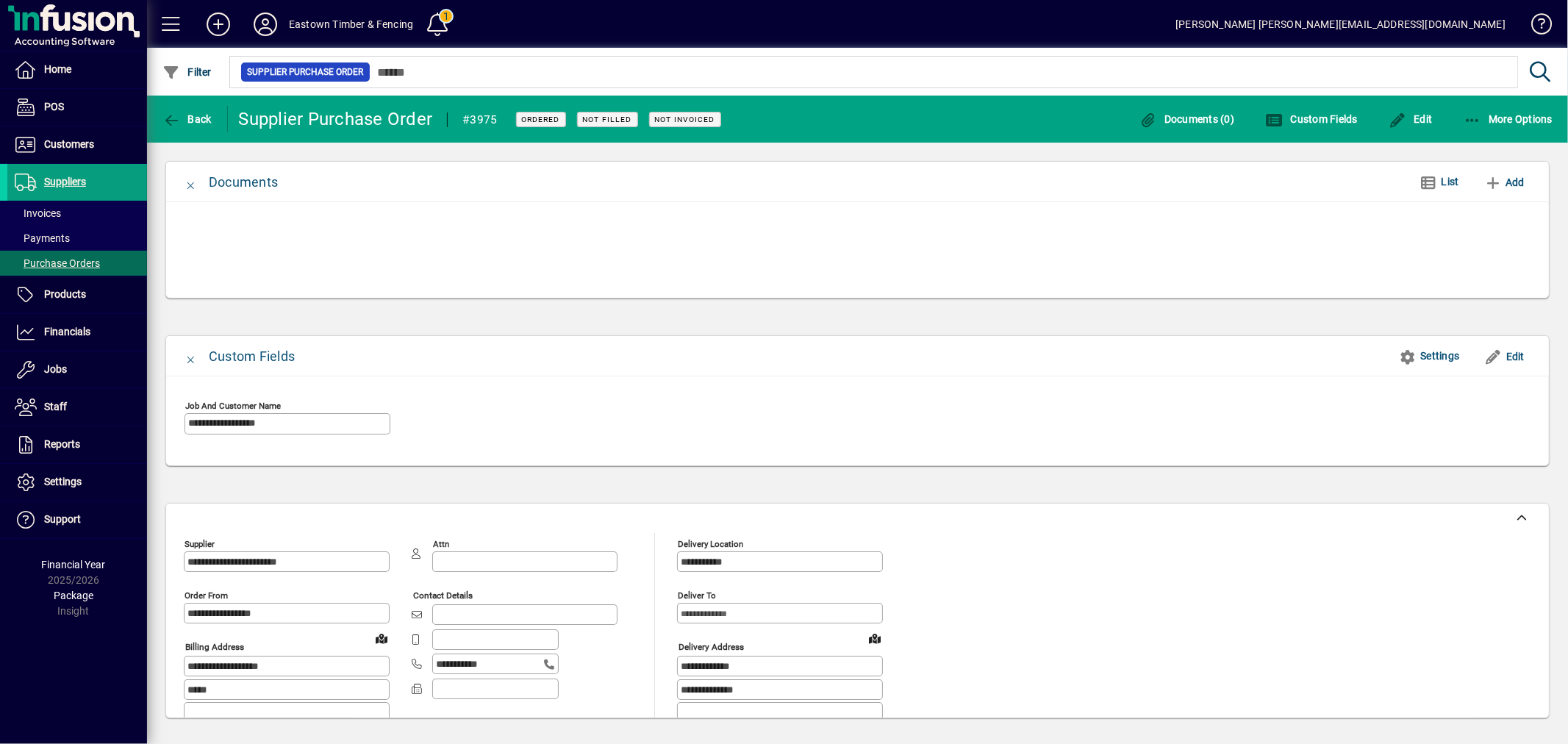
click at [949, 490] on app-page-card "**********" at bounding box center [857, 404] width 1421 height 175
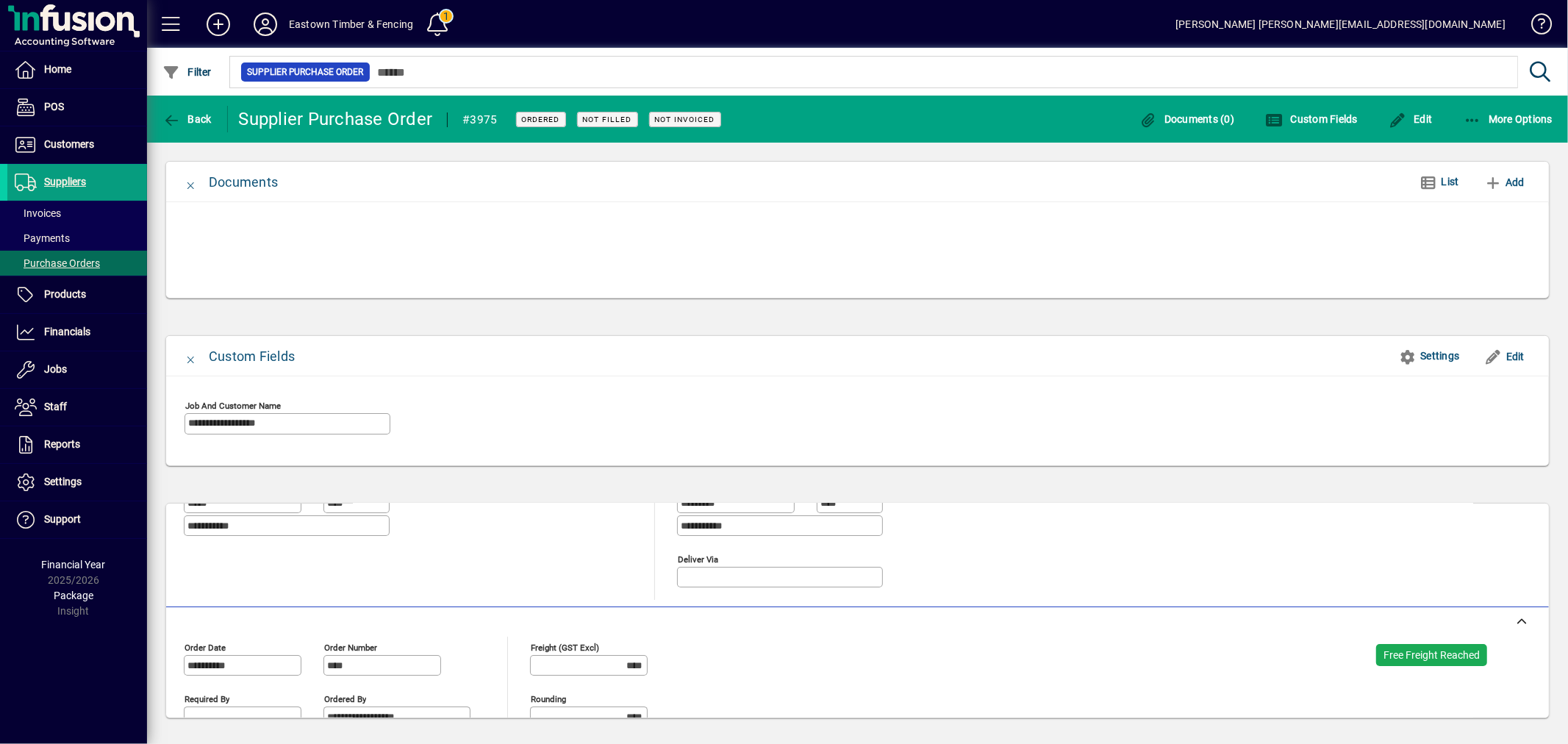
scroll to position [455, 0]
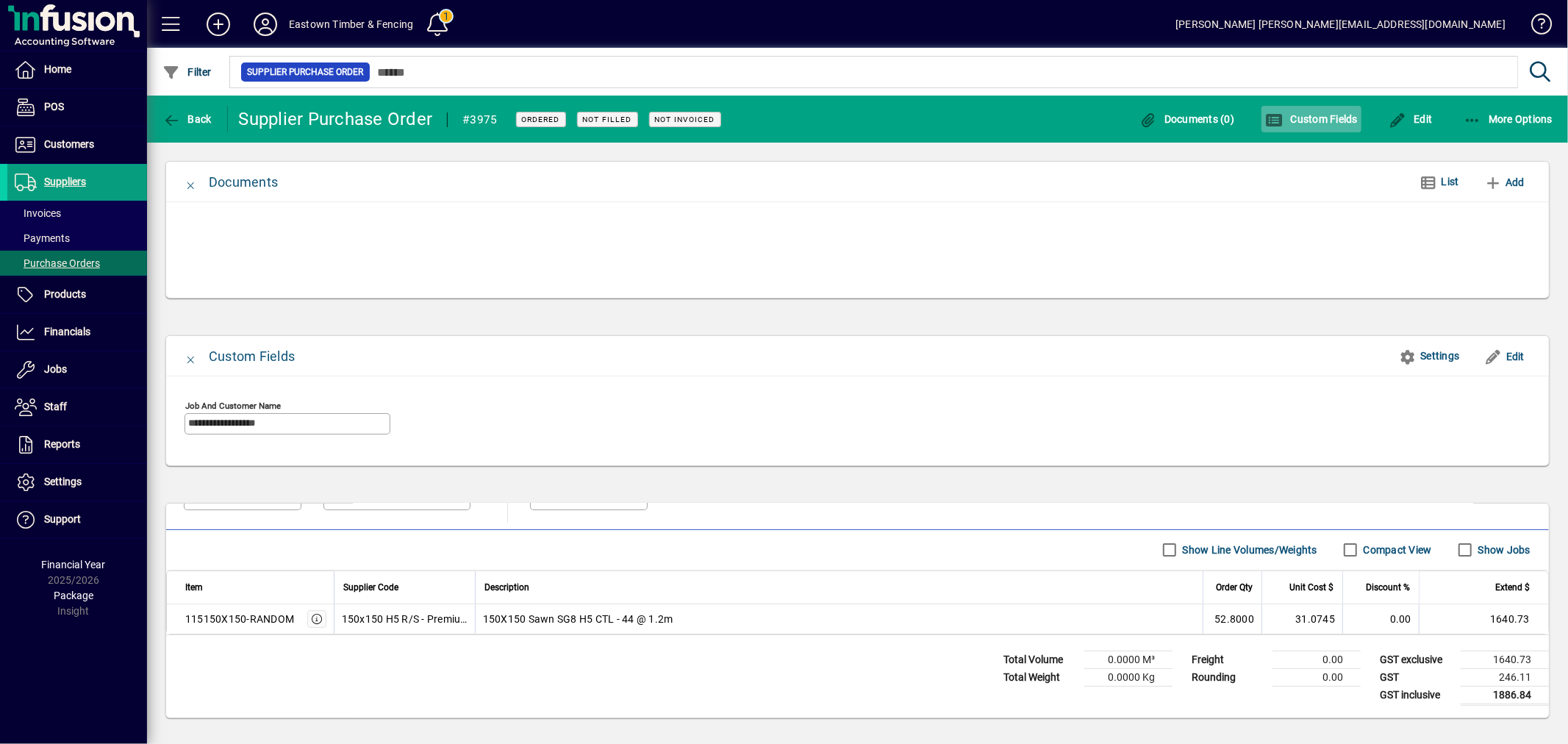
click at [1290, 114] on span "Custom Fields" at bounding box center [1311, 119] width 92 height 12
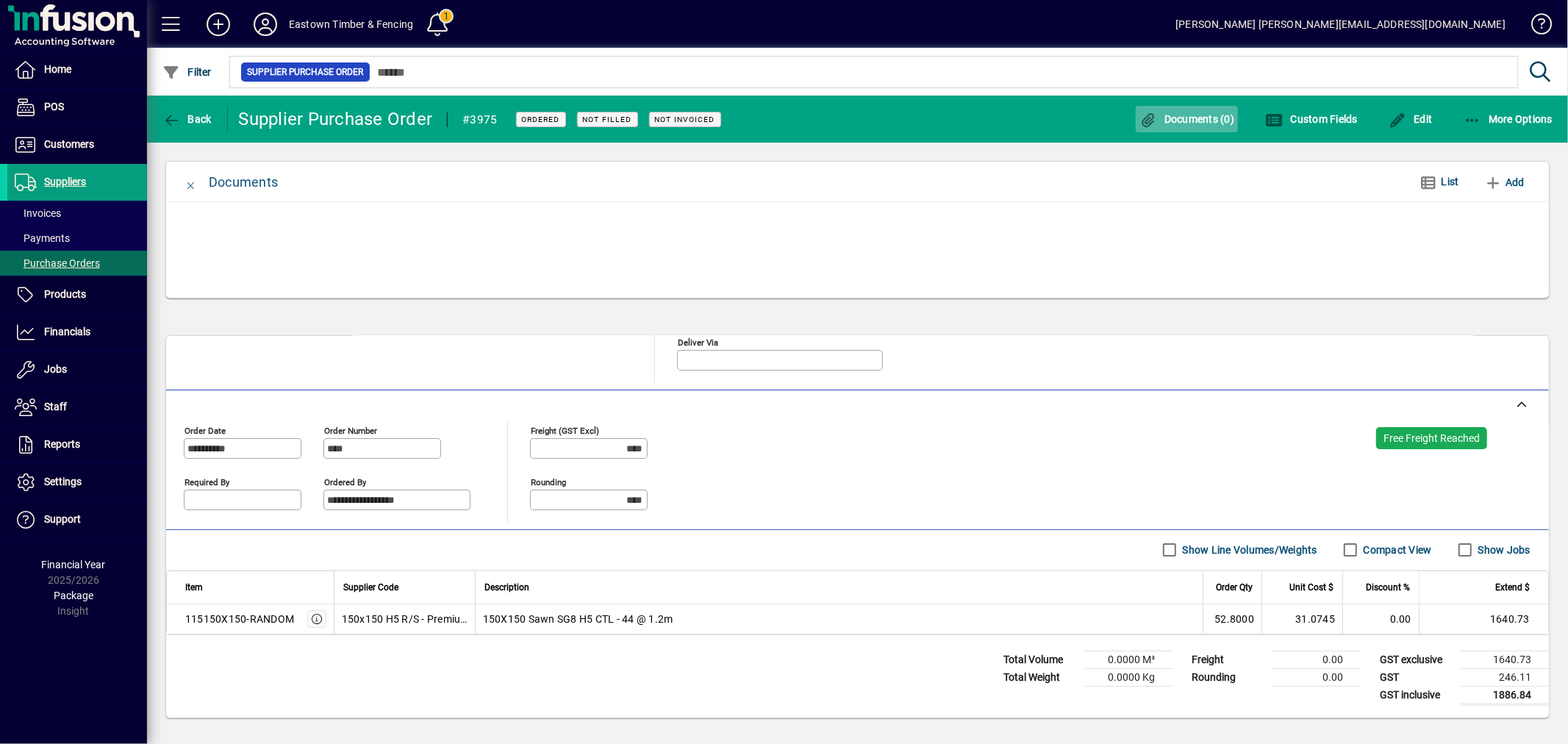
click at [1194, 121] on span "Documents (0)" at bounding box center [1187, 119] width 96 height 12
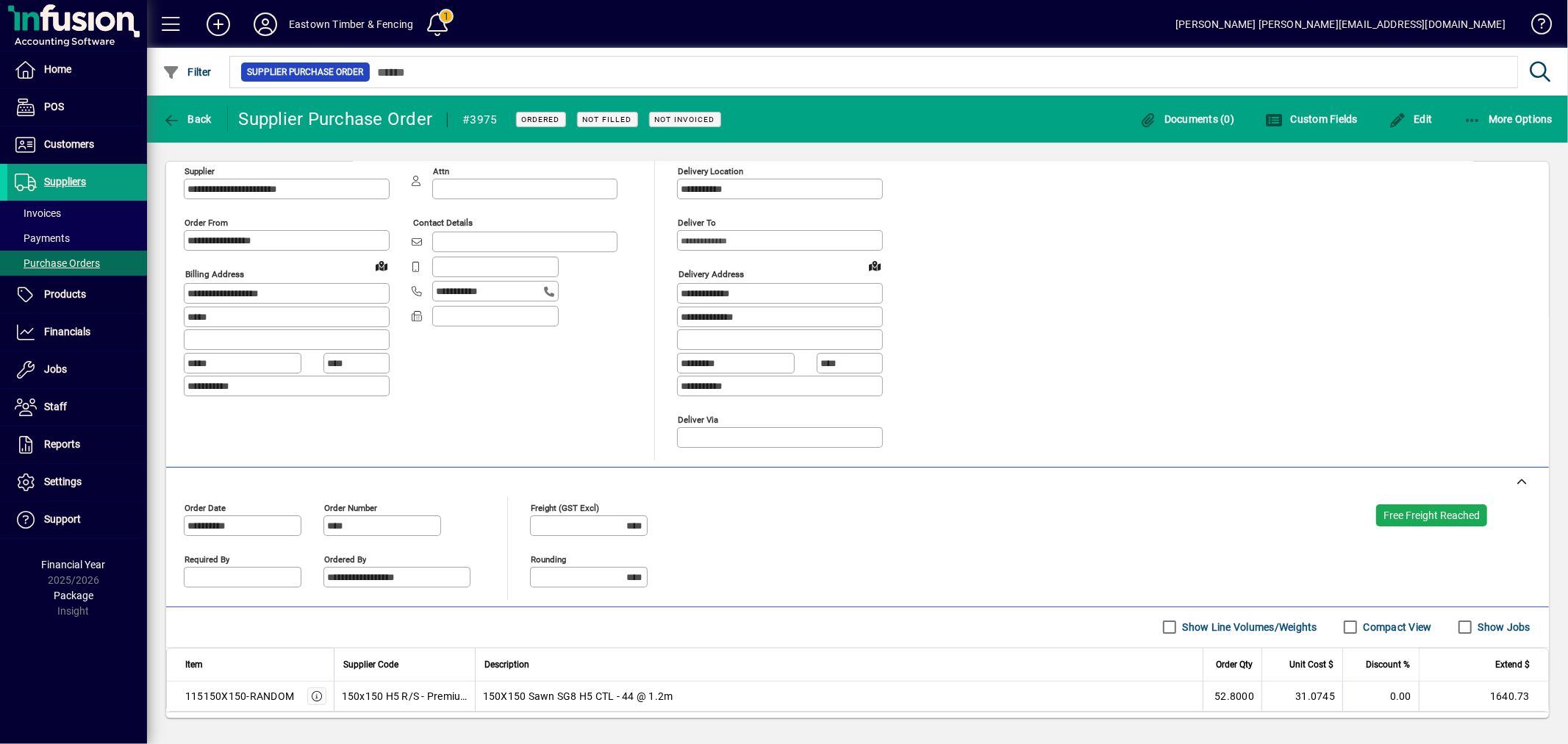
scroll to position [0, 0]
